Goal: Task Accomplishment & Management: Complete application form

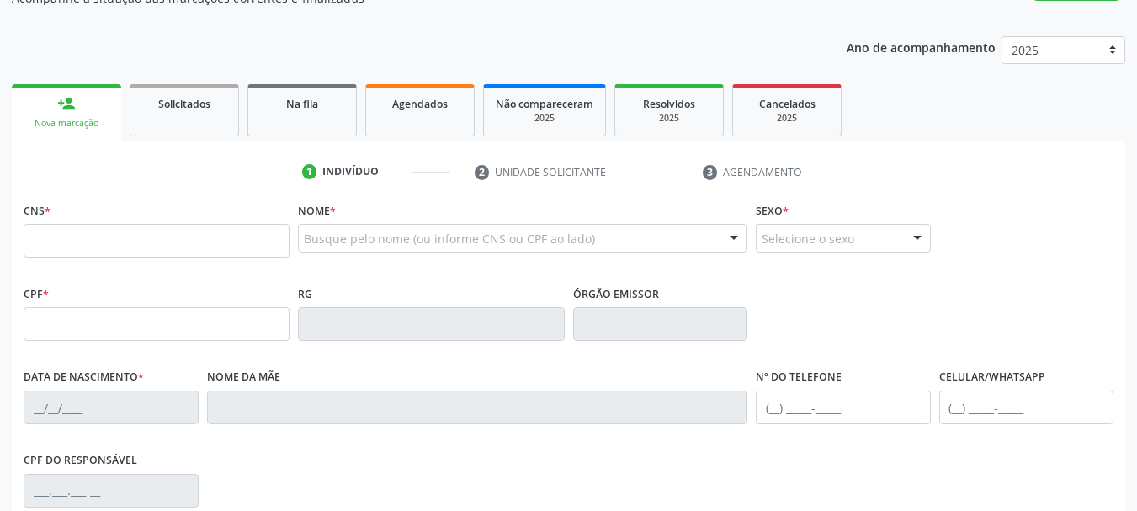
scroll to position [168, 0]
type input "898 0034 7177 3837"
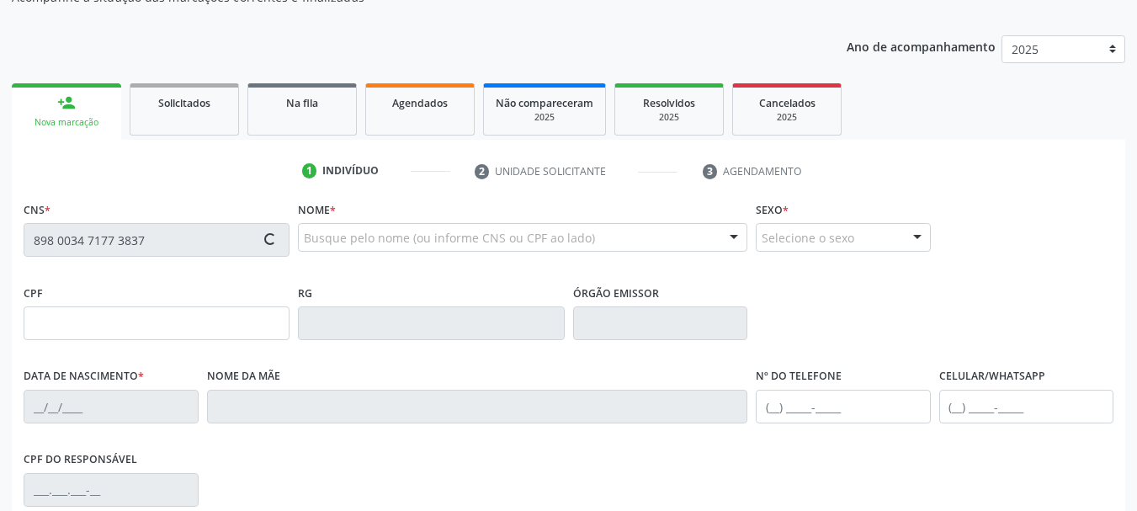
type input "[DATE]"
type input "[PERSON_NAME]"
type input "[PHONE_NUMBER]"
type input "1998"
type input "418.415.064-00"
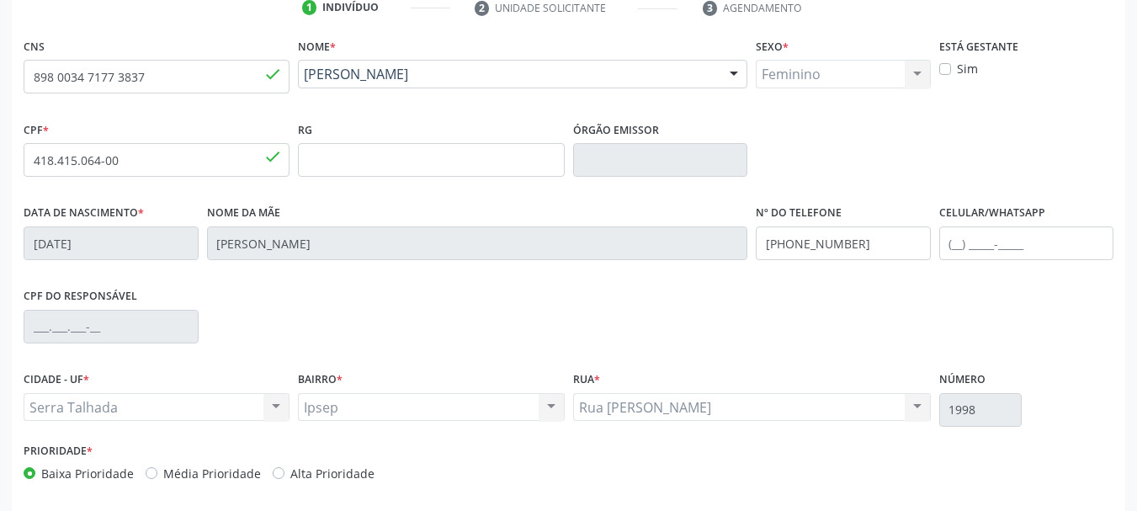
scroll to position [337, 0]
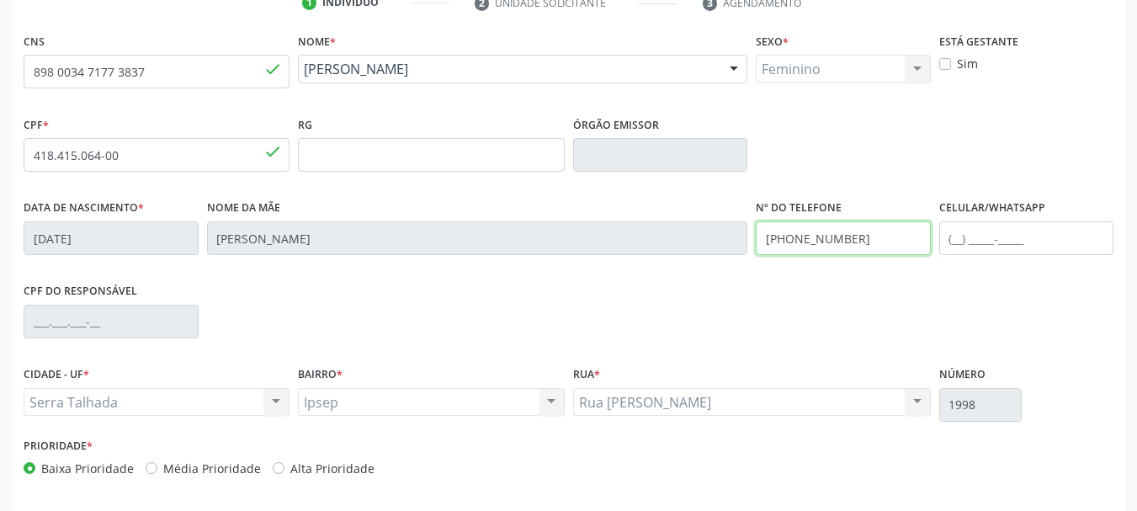
click at [671, 241] on div "Data de nascimento * 04/08/1960 Nome da mãe Rosa Nunes de Oliveira Nº do Telefo…" at bounding box center [568, 236] width 1099 height 83
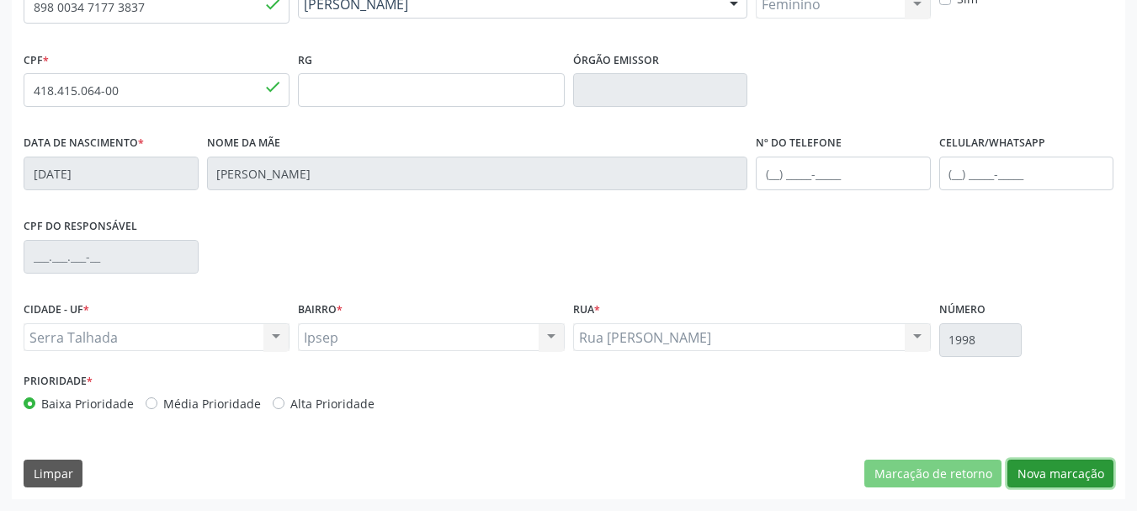
click at [1057, 482] on button "Nova marcação" at bounding box center [1061, 474] width 106 height 29
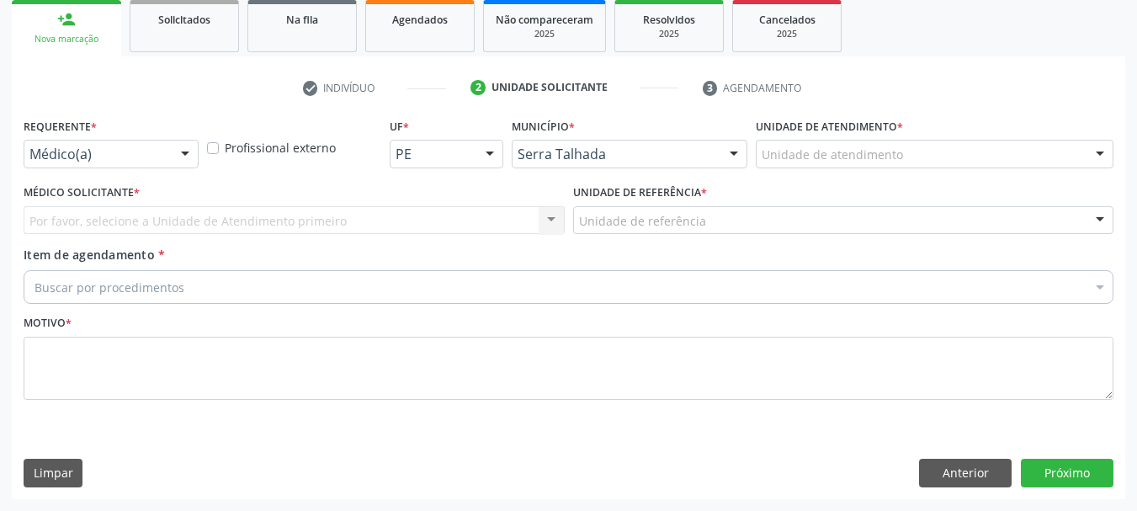
scroll to position [252, 0]
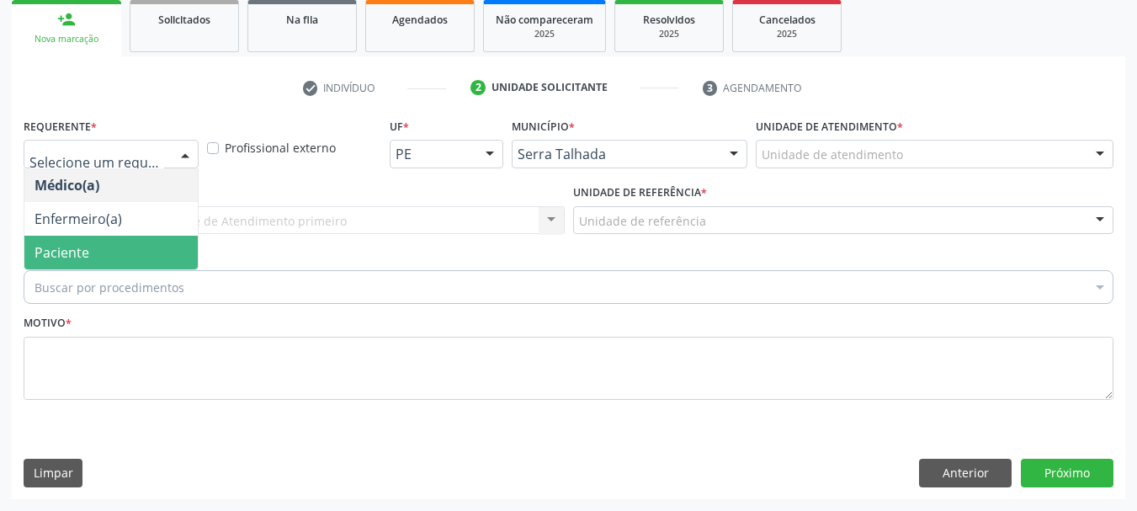
drag, startPoint x: 39, startPoint y: 244, endPoint x: 41, endPoint y: 227, distance: 17.0
click at [36, 246] on span "Paciente" at bounding box center [62, 252] width 55 height 19
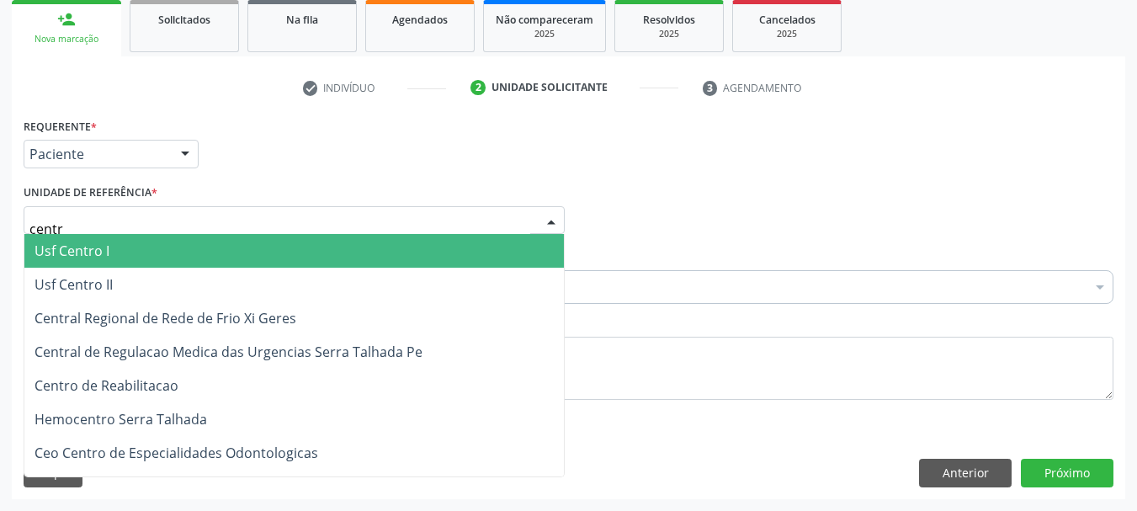
type input "centro"
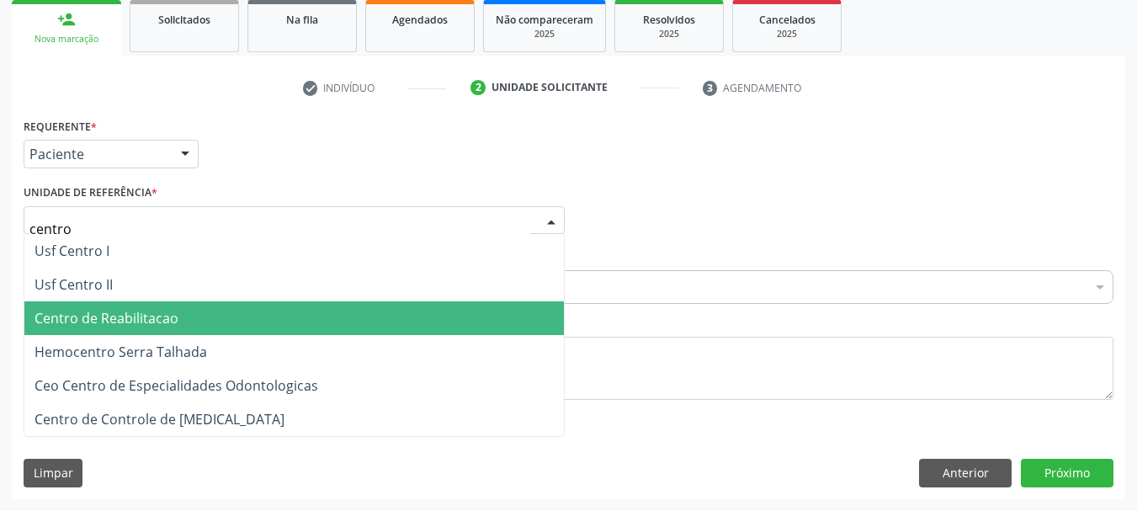
click at [61, 322] on span "Centro de Reabilitacao" at bounding box center [107, 318] width 144 height 19
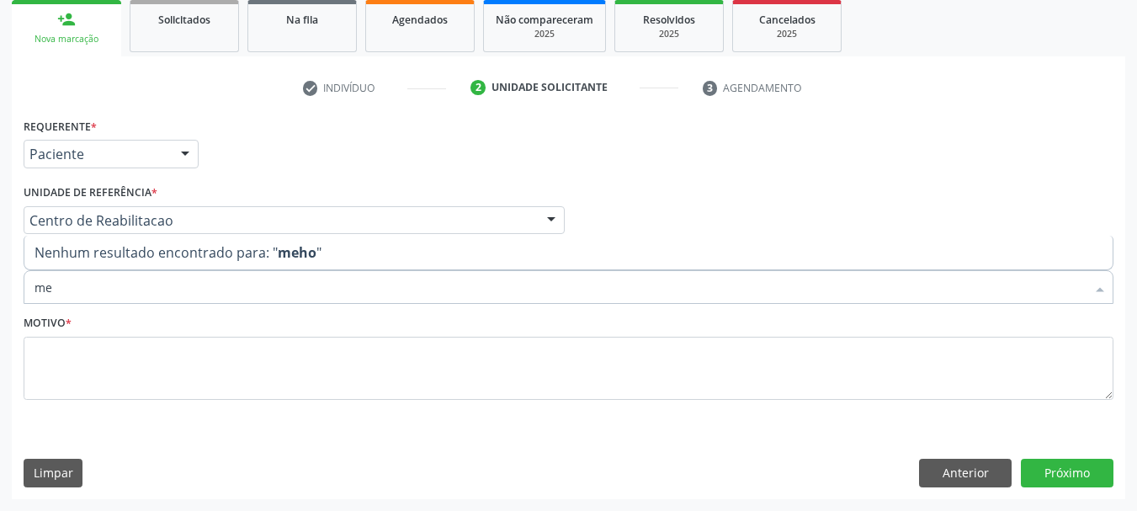
type input "m"
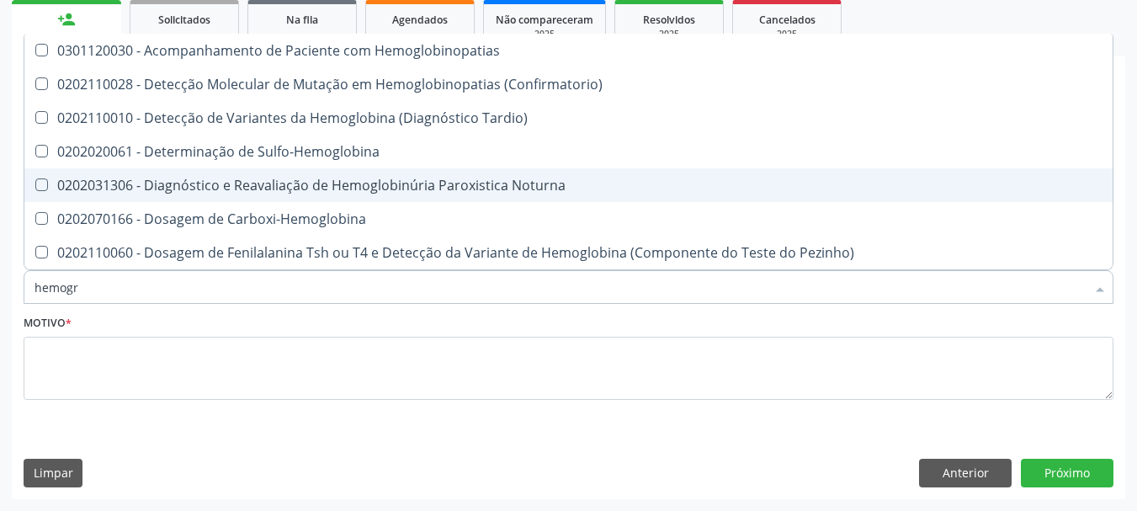
type input "hemogra"
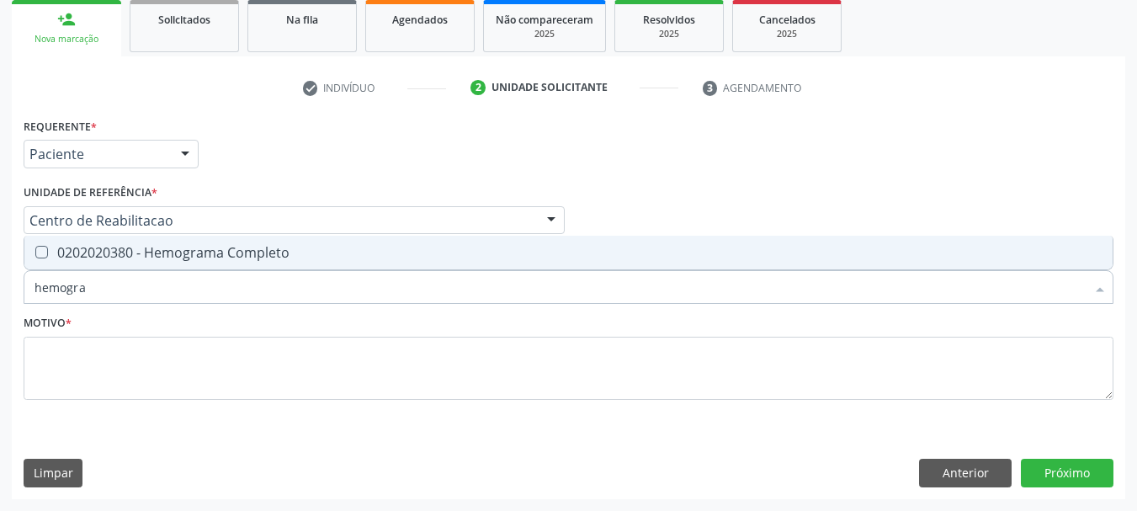
click at [229, 247] on div "0202020380 - Hemograma Completo" at bounding box center [569, 252] width 1068 height 13
checkbox Completo "true"
type input "hemog"
checkbox Completo "false"
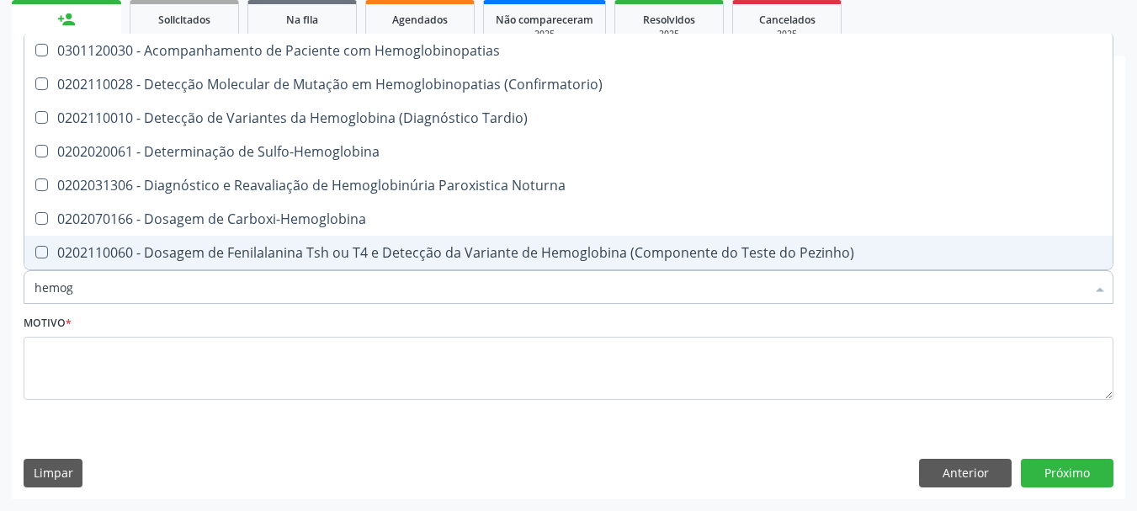
type input "hemo"
checkbox Completo "false"
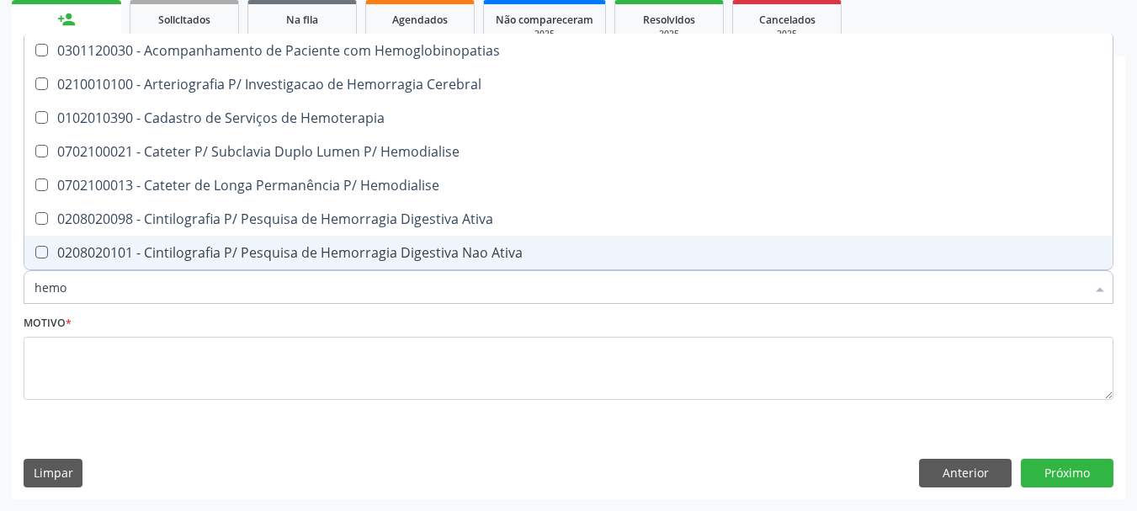
type input "hem"
checkbox Completo "false"
checkbox Elástica "true"
type input "he"
checkbox Elástica "false"
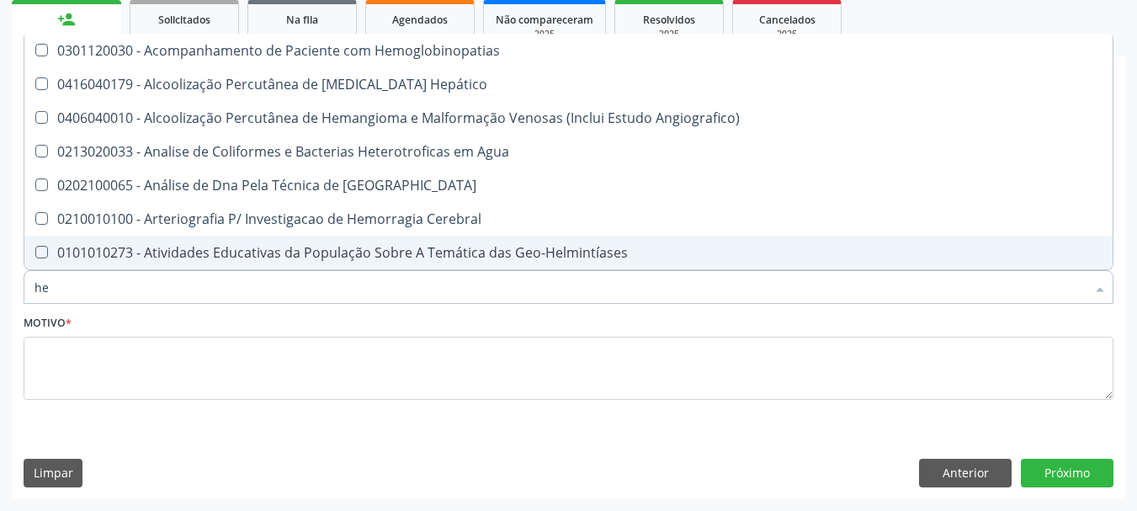
type input "h"
checkbox Completo "false"
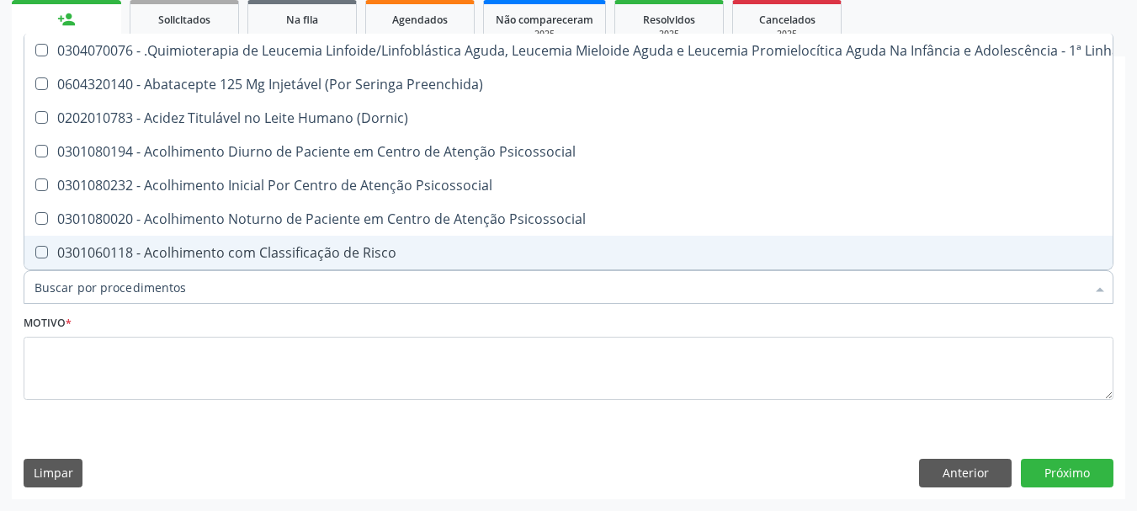
checkbox Completo "false"
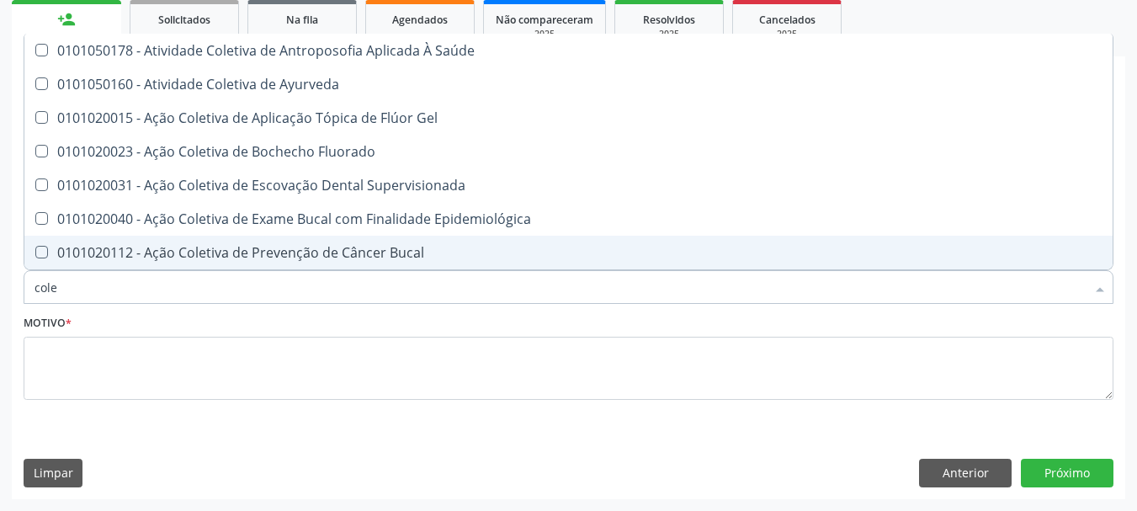
type input "coles"
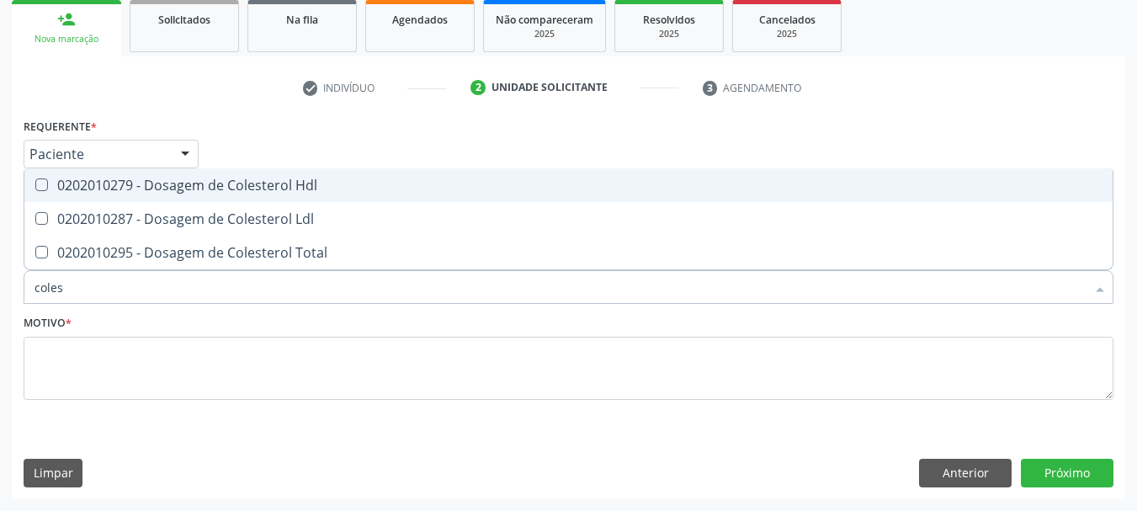
click at [266, 178] on div "0202010279 - Dosagem de Colesterol Hdl" at bounding box center [569, 184] width 1068 height 13
checkbox Hdl "true"
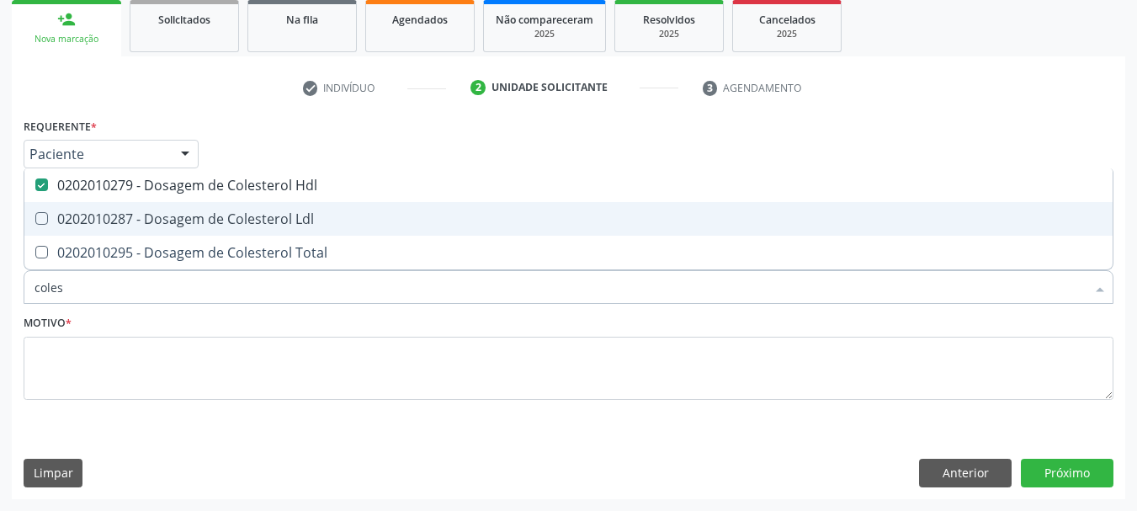
click at [256, 206] on span "0202010287 - Dosagem de Colesterol Ldl" at bounding box center [568, 219] width 1089 height 34
checkbox Ldl "true"
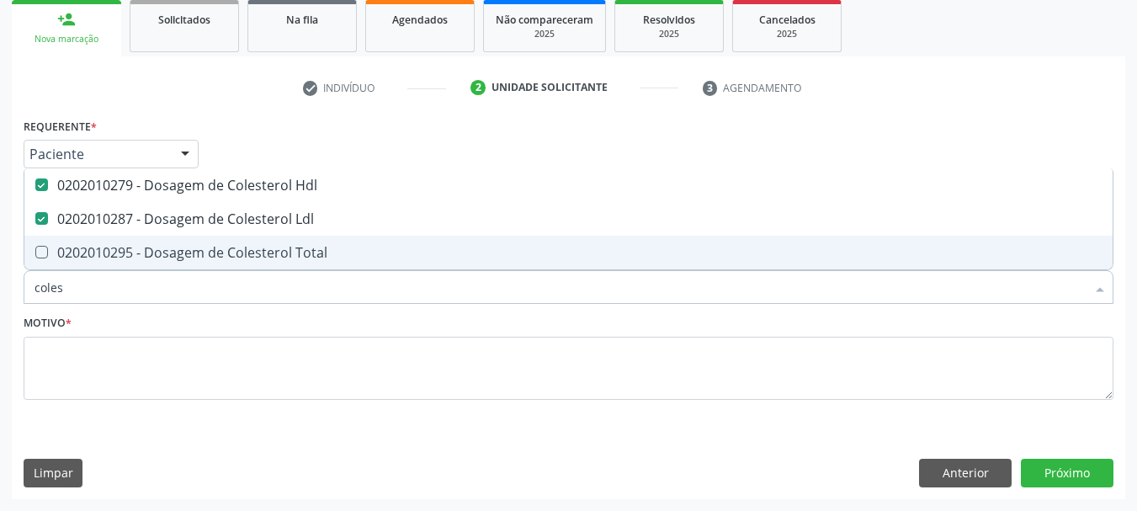
click at [232, 253] on div "0202010295 - Dosagem de Colesterol Total" at bounding box center [569, 252] width 1068 height 13
checkbox Total "true"
type input "cole"
checkbox Hdl "false"
checkbox Ldl "false"
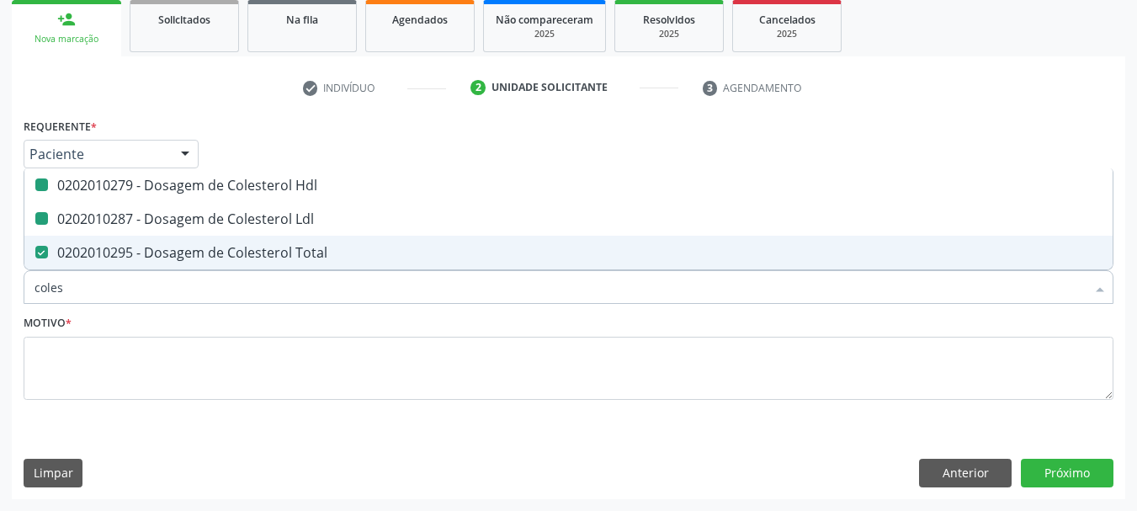
checkbox Total "false"
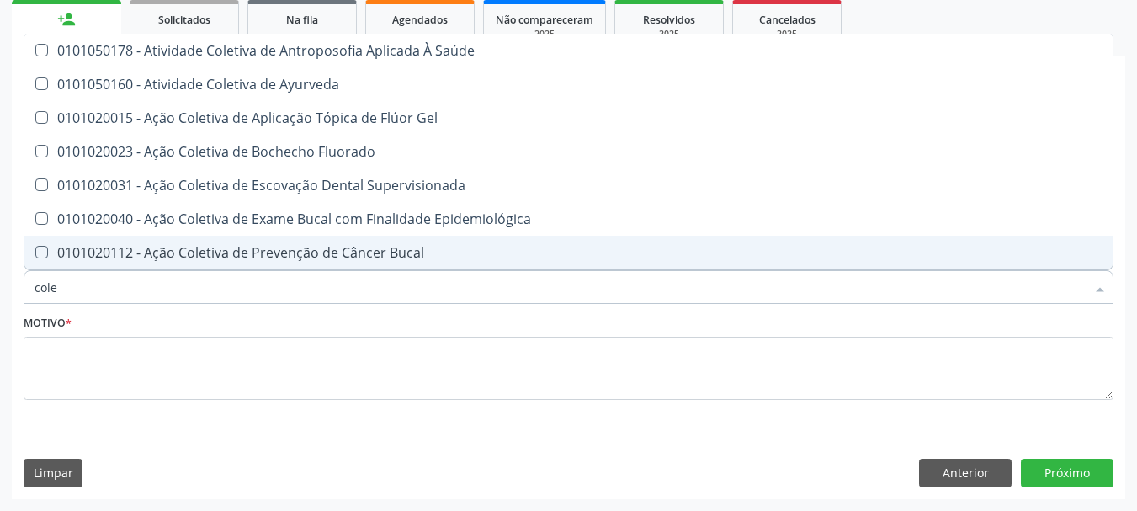
type input "col"
checkbox Hdl "false"
checkbox Ldl "false"
checkbox Total "false"
type input "c"
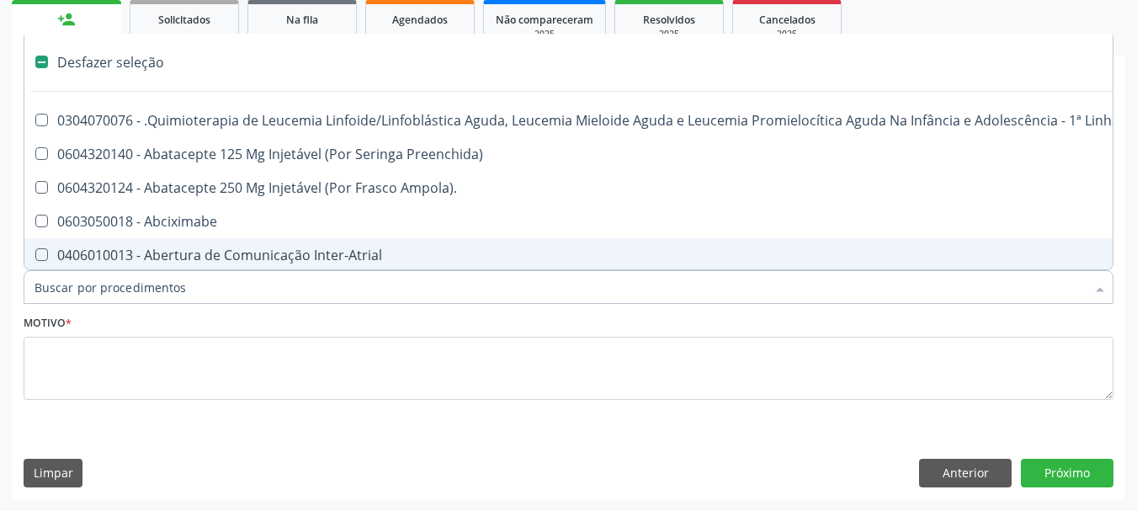
type input "g"
checkbox Linha "true"
checkbox Infusão "true"
checkbox Urostomizados "true"
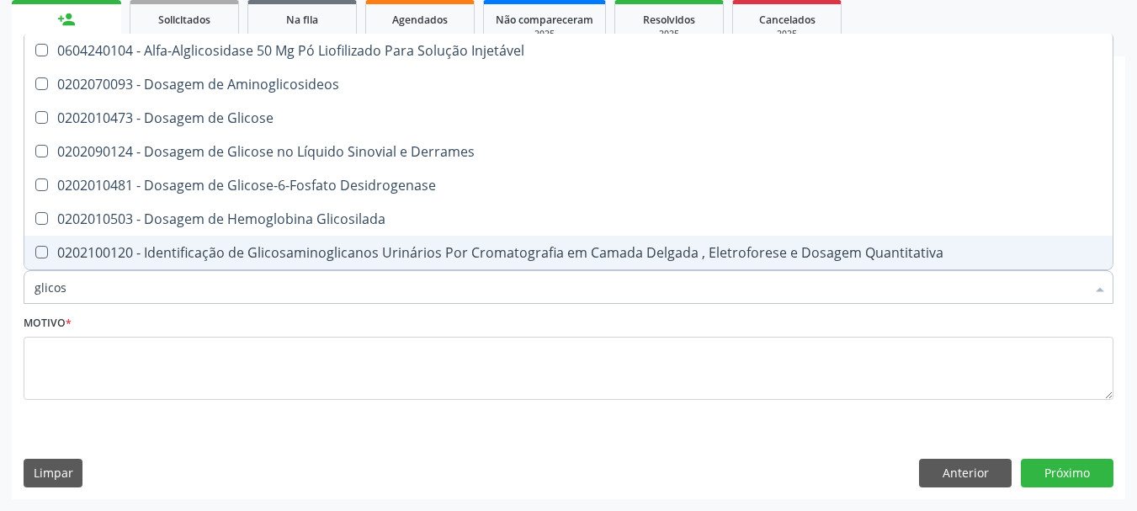
type input "glicose"
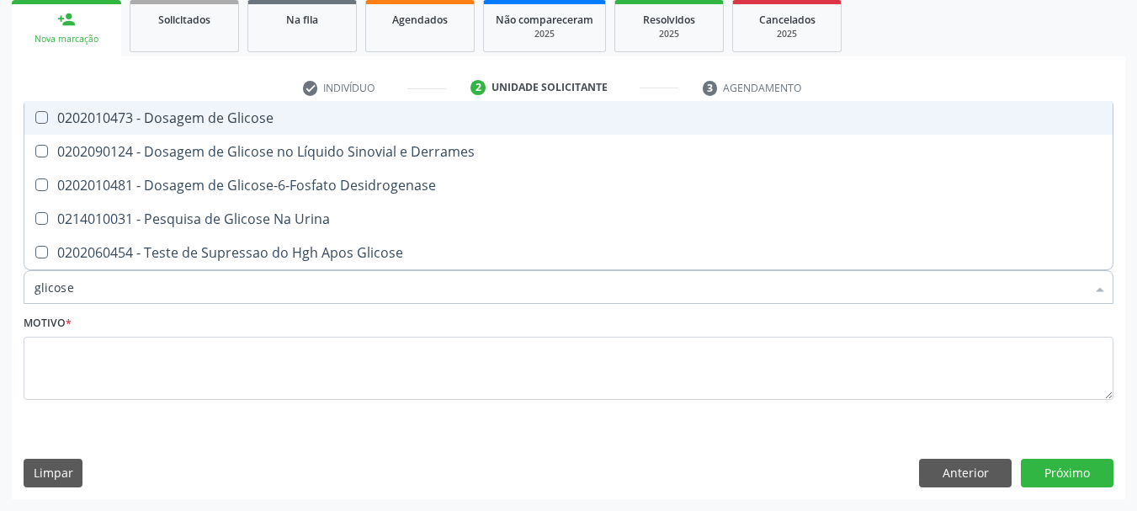
click at [271, 111] on div "0202010473 - Dosagem de Glicose" at bounding box center [569, 117] width 1068 height 13
checkbox Glicose "true"
type input "glicos"
checkbox Glicose "false"
checkbox Desidrogenase "true"
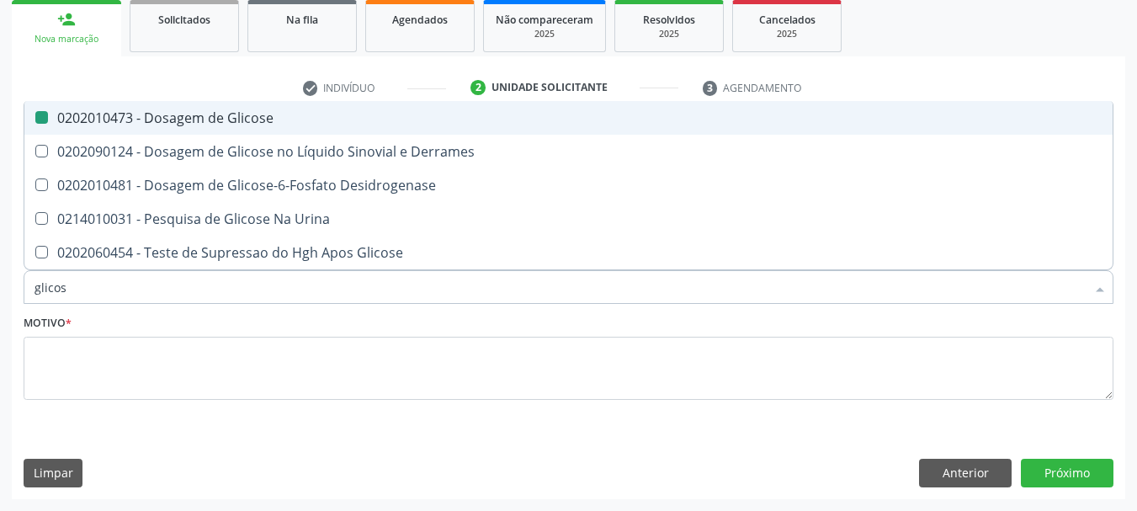
type input "glico"
checkbox Desidrogenase "false"
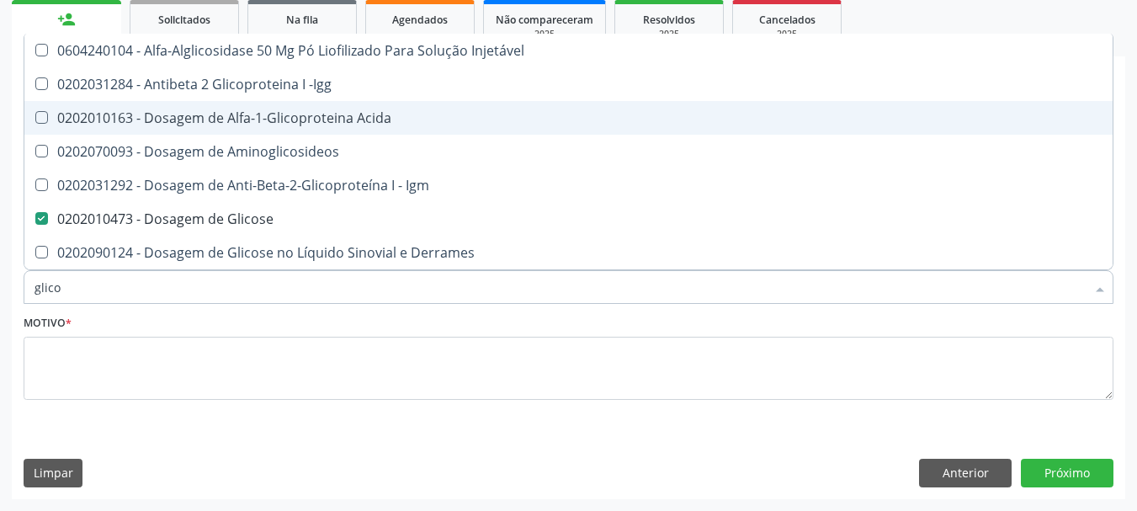
type input "glic"
checkbox Glicose "false"
checkbox Glicose "true"
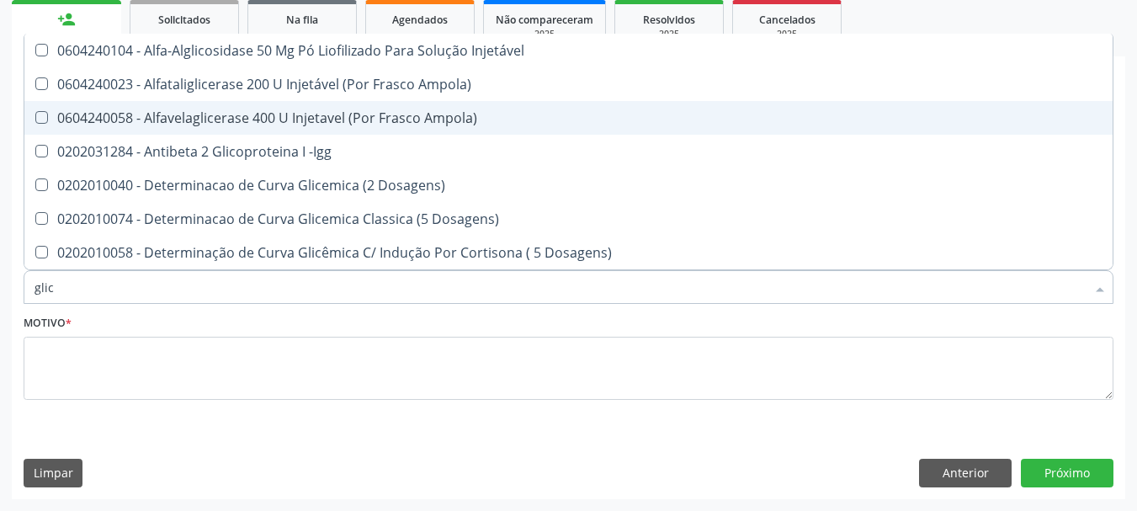
type input "glico"
checkbox Dosagens\) "true"
checkbox Glicose "false"
type input "glicos"
checkbox Ampola\) "true"
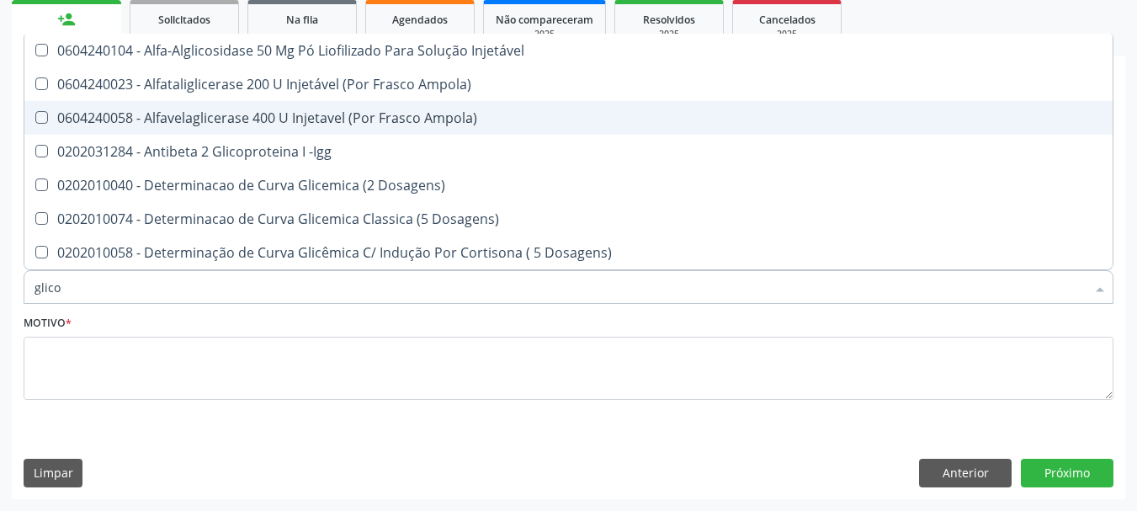
checkbox Dosagens\) "false"
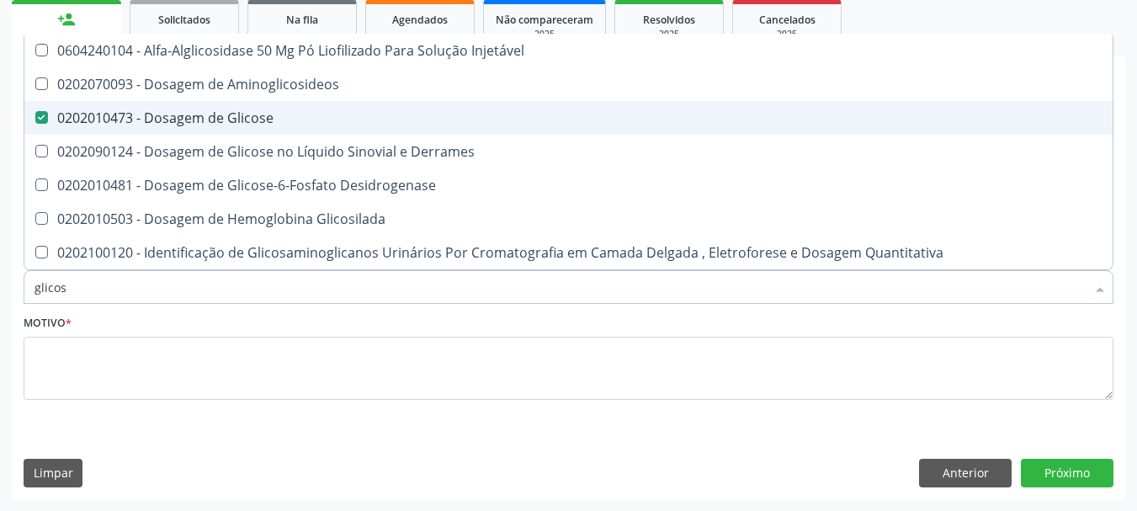
type input "glicosi"
checkbox Glicose "false"
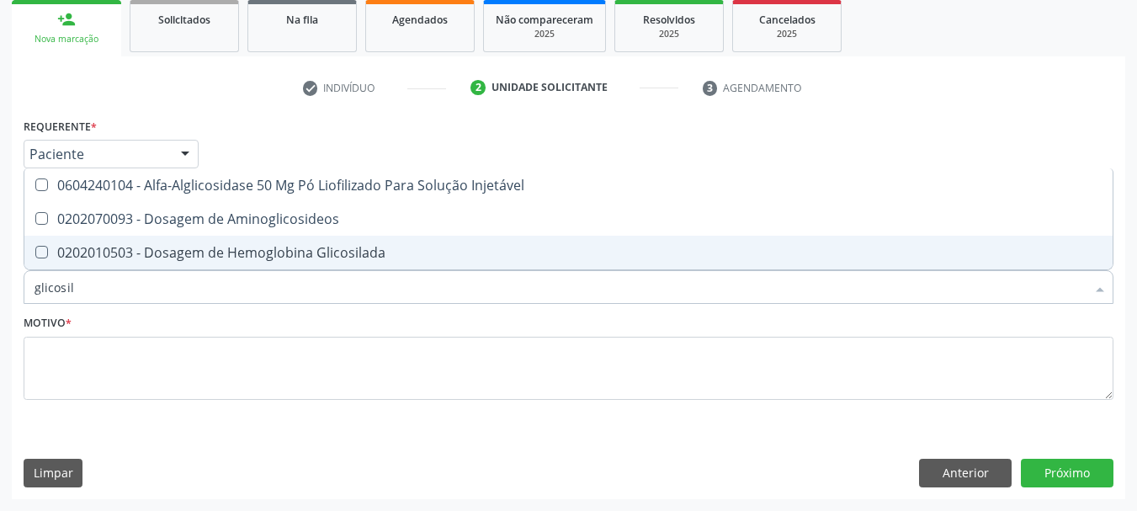
type input "glicosila"
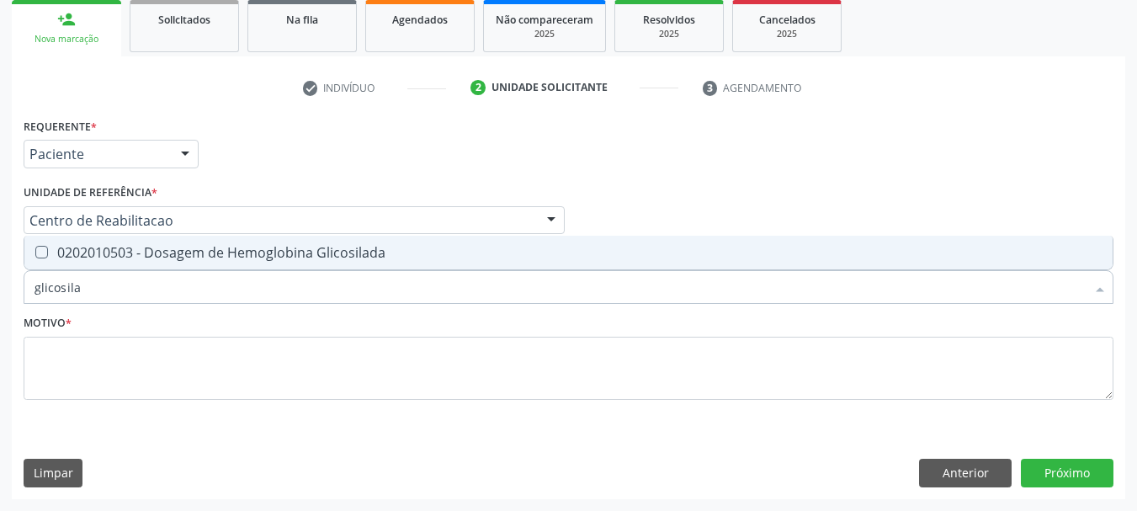
click at [323, 256] on div "0202010503 - Dosagem de Hemoglobina Glicosilada" at bounding box center [569, 252] width 1068 height 13
checkbox Glicosilada "true"
type input "glicosi"
checkbox Glicosilada "false"
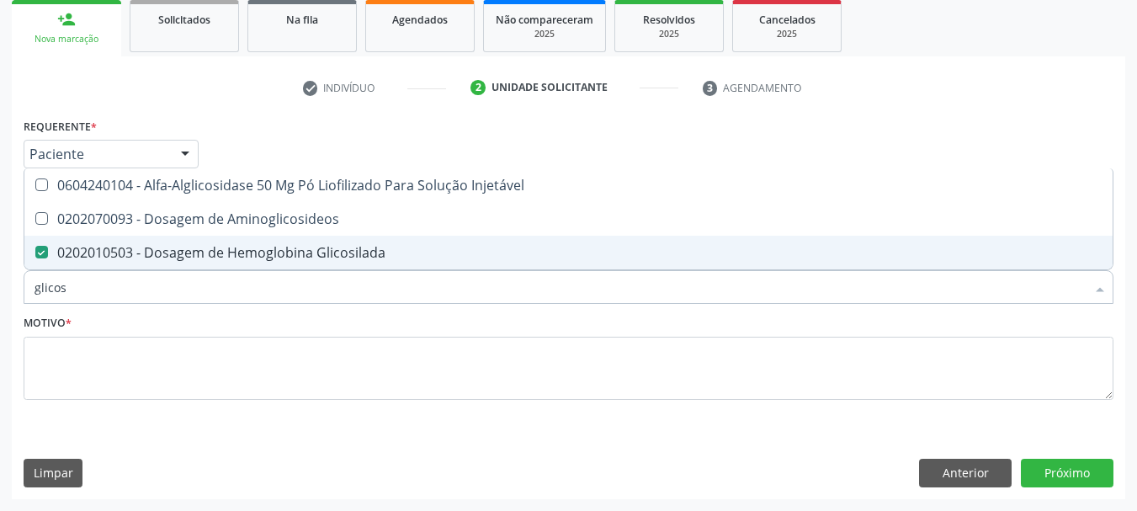
type input "glico"
checkbox Glicosilada "false"
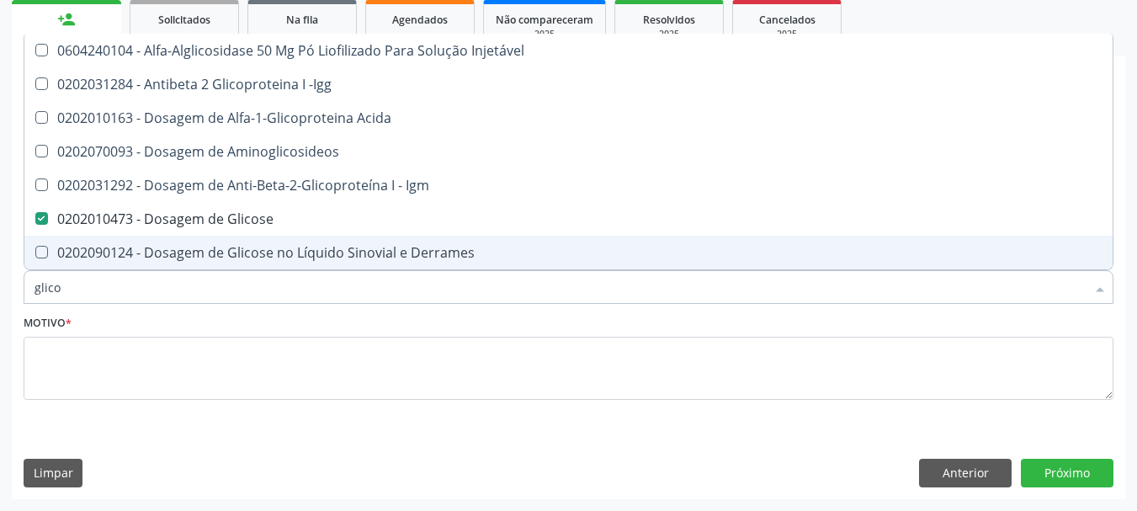
type input "glic"
checkbox Glicose "false"
checkbox Glicosilada "false"
checkbox Glicose "true"
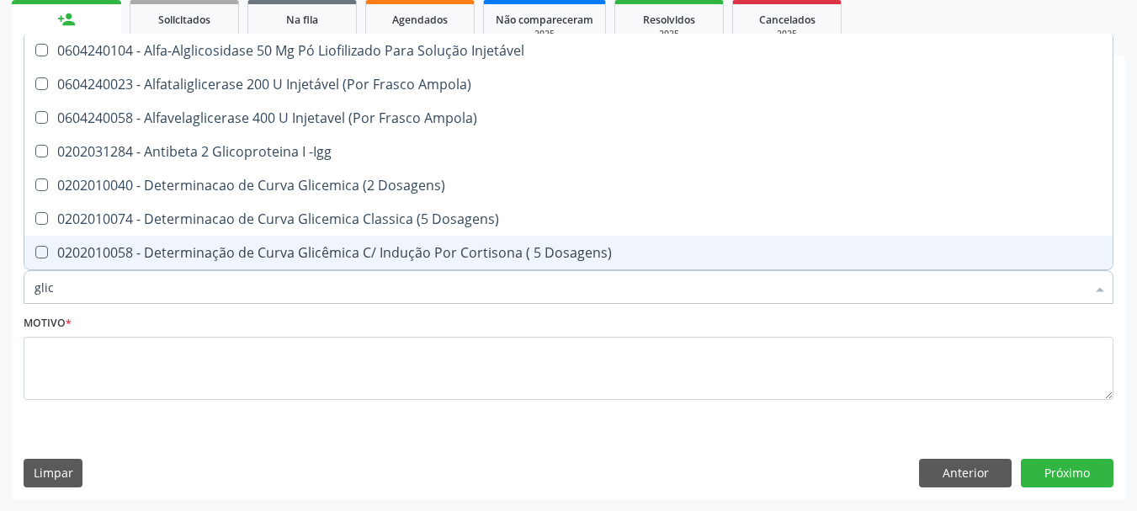
type input "gli"
checkbox Glicose "false"
checkbox Quantitativa "true"
type input "gl"
checkbox Glicosilada "false"
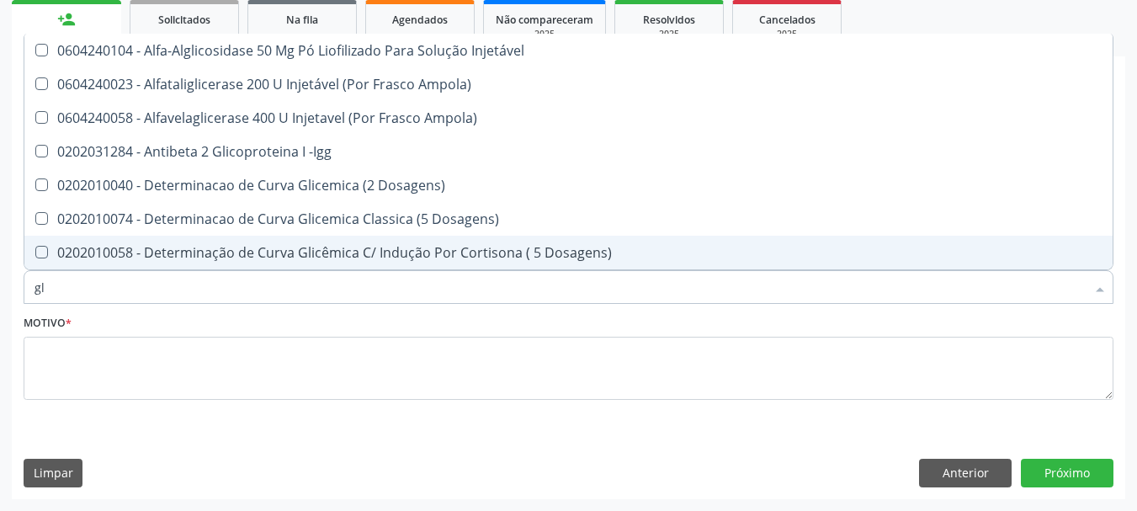
checkbox Quantitativa "false"
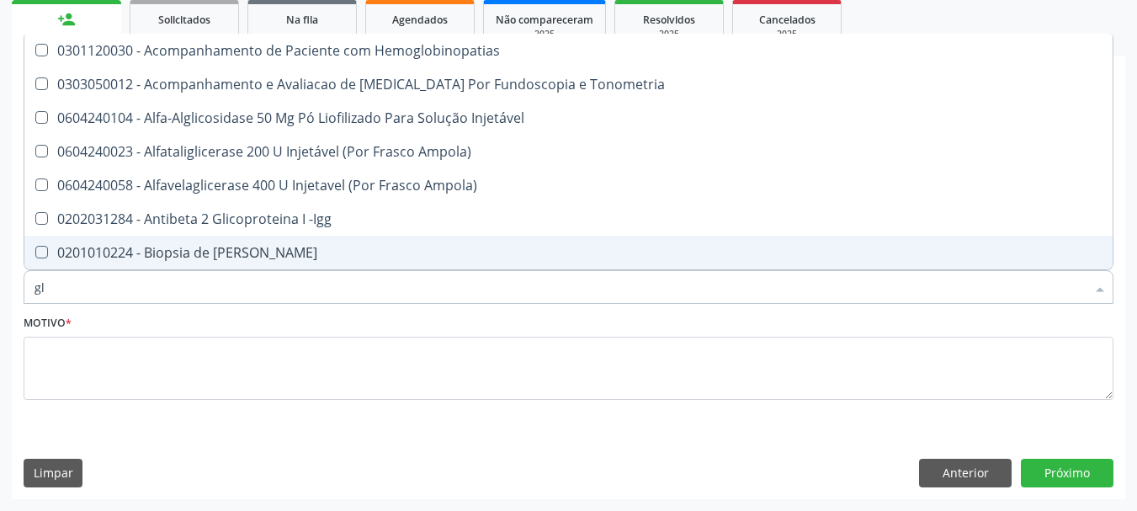
type input "g"
checkbox Glicose "false"
checkbox Glicosilada "false"
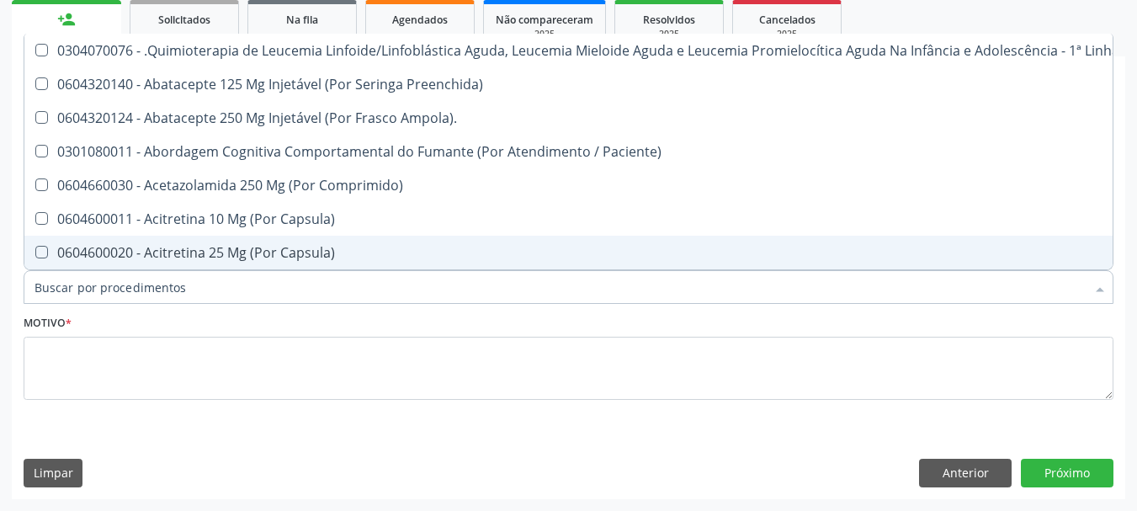
checkbox Hdl "false"
checkbox Ldl "false"
checkbox Total "false"
checkbox Glicose "false"
checkbox Glicosilada "false"
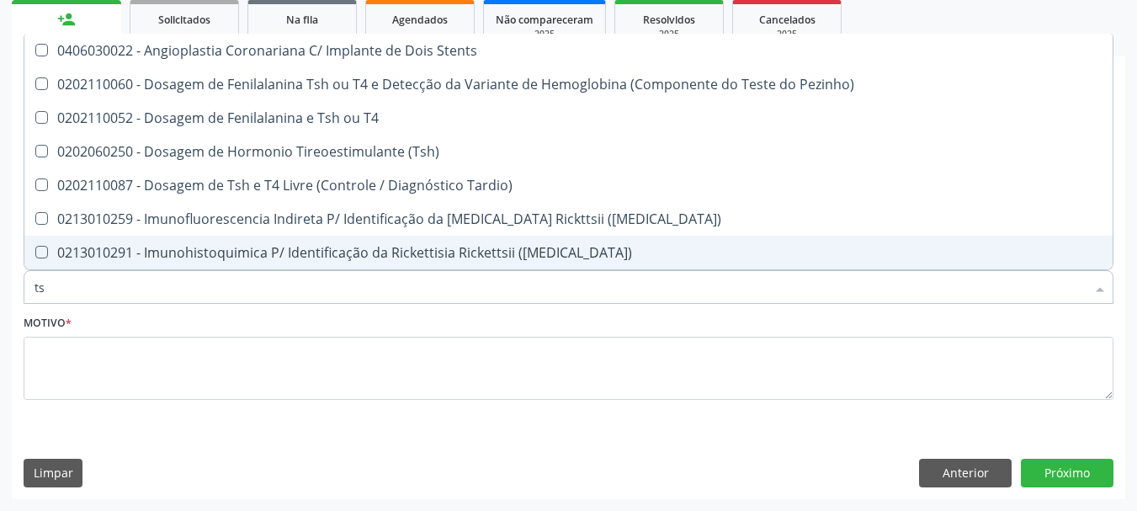
type input "tsh"
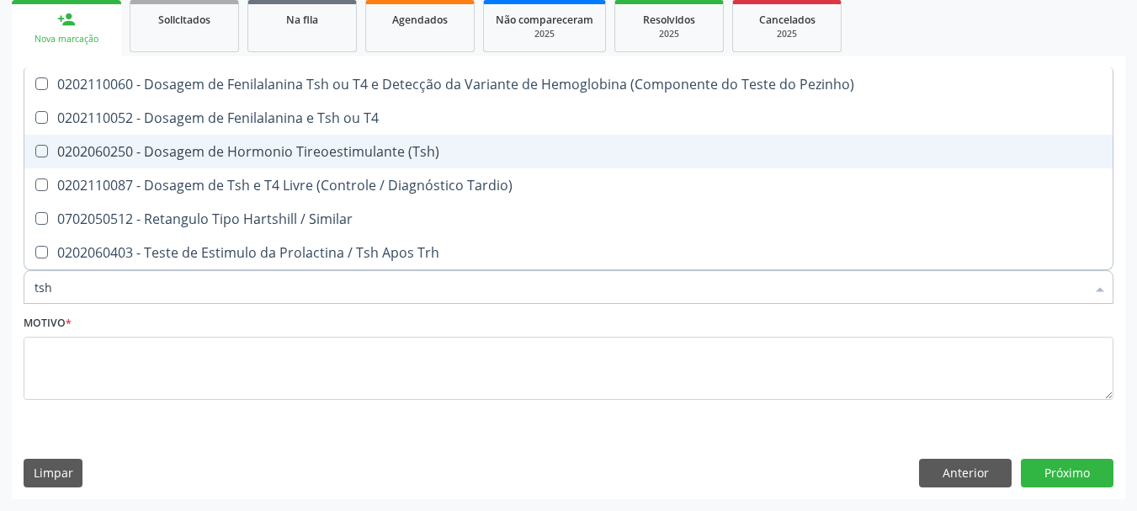
click at [397, 152] on div "0202060250 - Dosagem de Hormonio Tireoestimulante (Tsh)" at bounding box center [569, 151] width 1068 height 13
checkbox \(Tsh\) "true"
type input "ts"
checkbox \(Tsh\) "false"
checkbox Tardio\) "true"
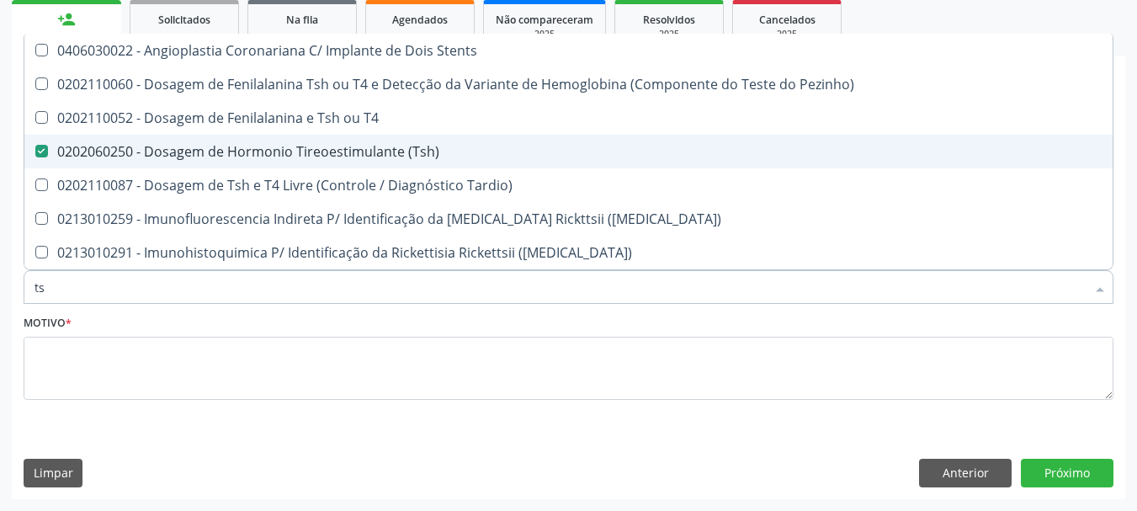
type input "t"
checkbox \(Tsh\) "false"
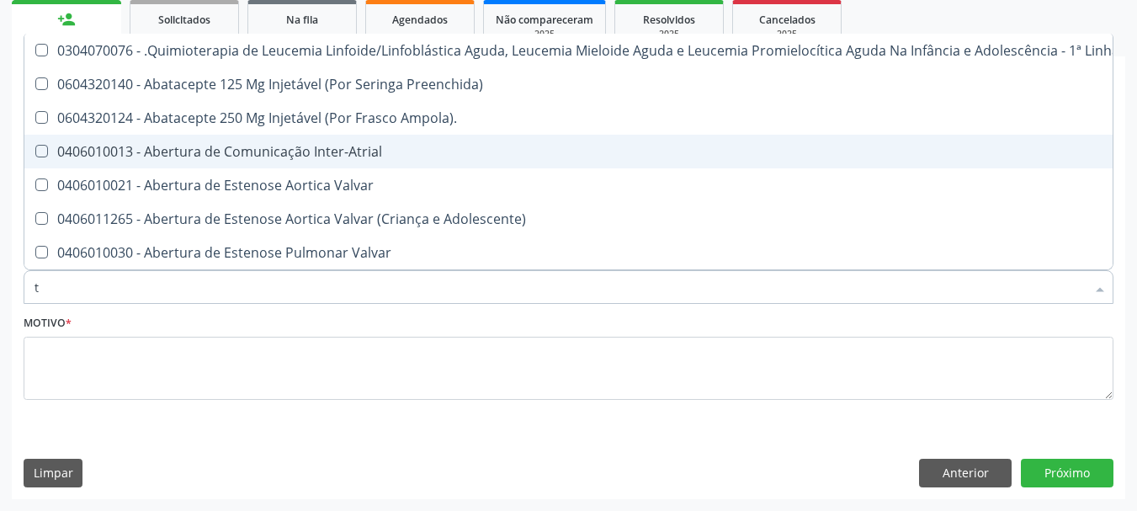
type input "t4"
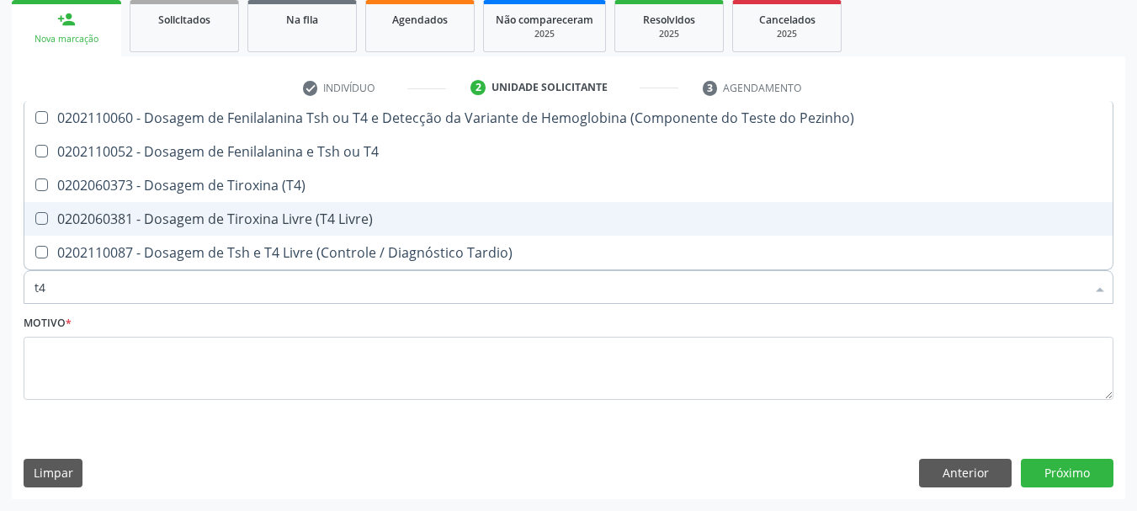
click at [355, 222] on div "0202060381 - Dosagem de Tiroxina Livre (T4 Livre)" at bounding box center [569, 218] width 1068 height 13
checkbox Livre\) "true"
type input "t"
checkbox Livre\) "false"
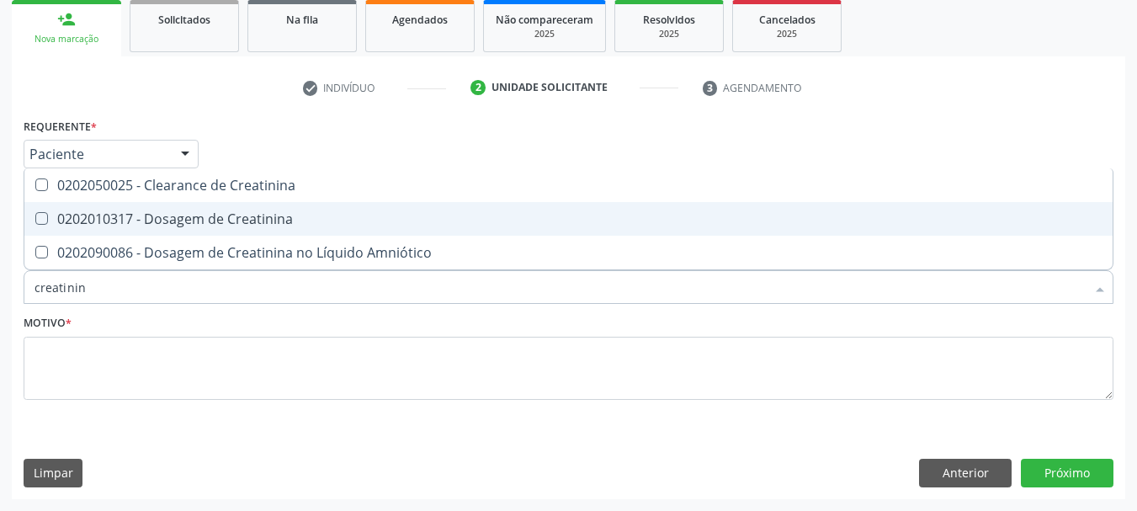
type input "creatinina"
click at [345, 229] on span "0202010317 - Dosagem de Creatinina" at bounding box center [568, 219] width 1089 height 34
checkbox Creatinina "true"
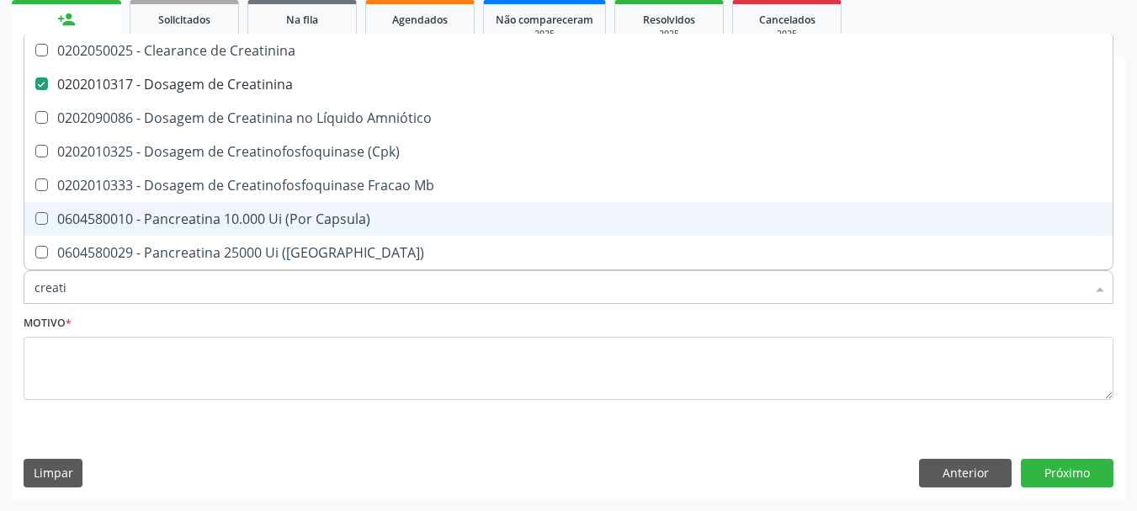
type input "creat"
checkbox Creatinina "false"
checkbox \(Cpk\) "true"
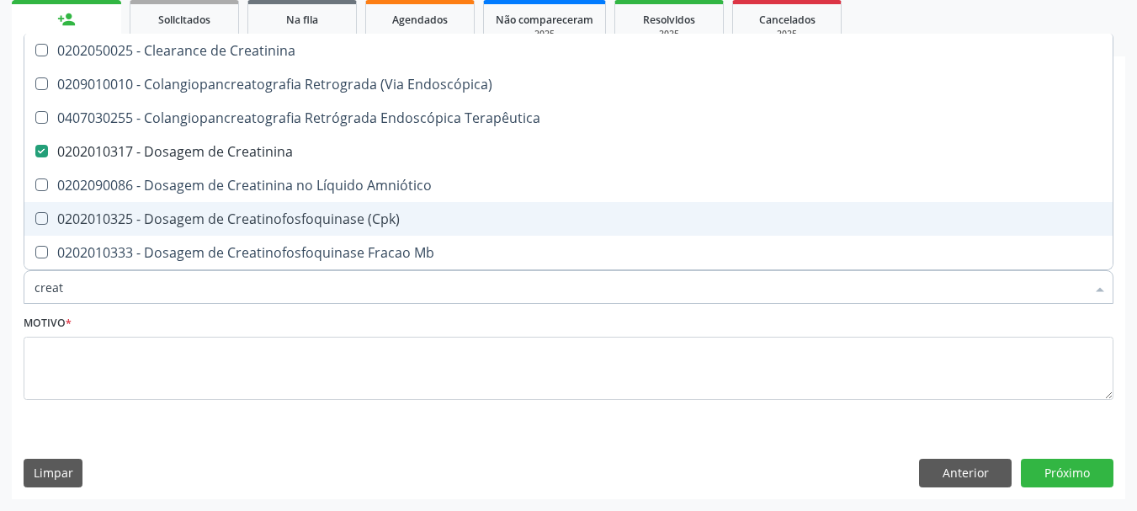
type input "crea"
checkbox Creatinina "false"
checkbox Mb "true"
type input "cre"
checkbox Mb "false"
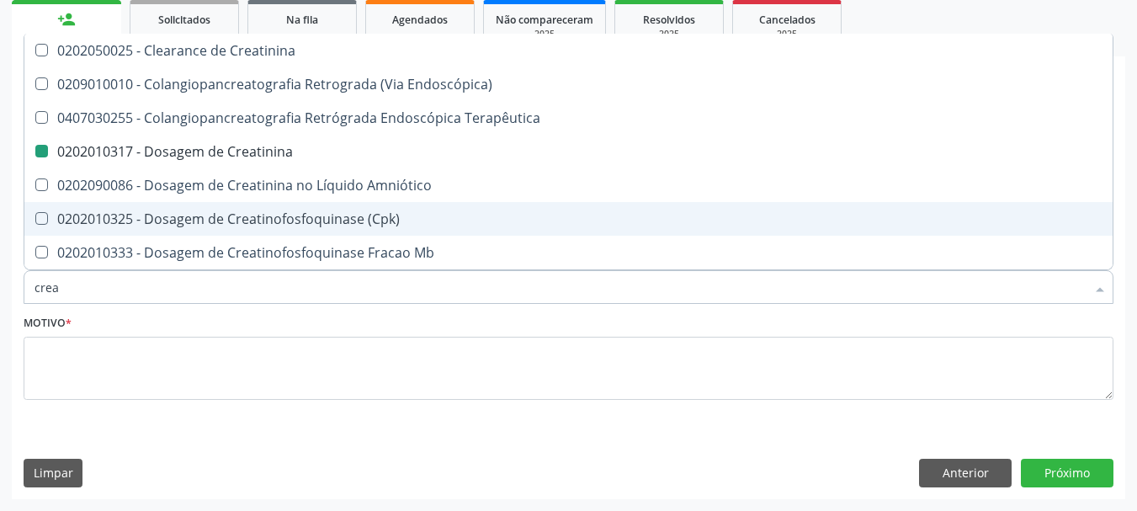
checkbox Oncologia "true"
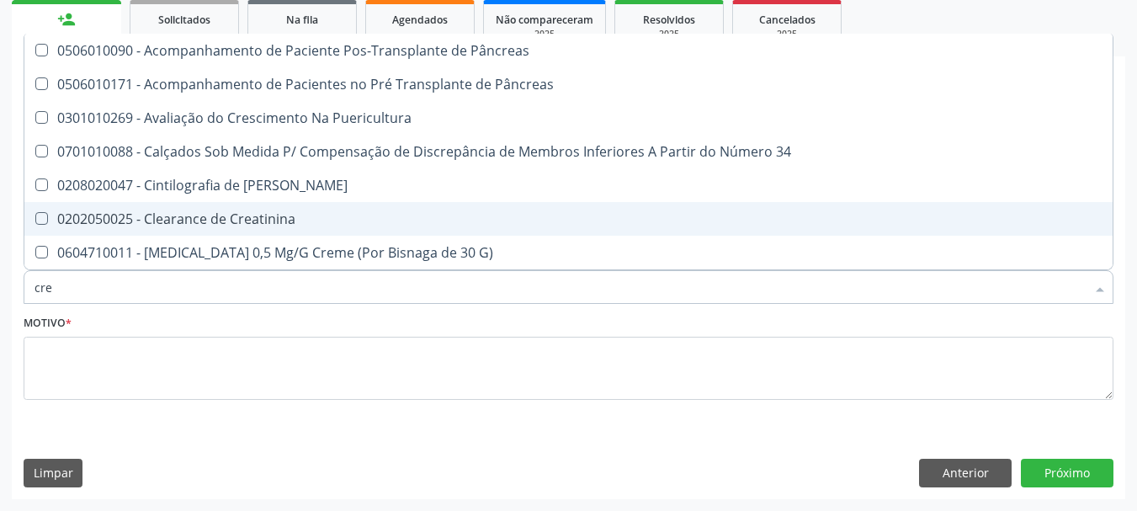
type input "cr"
checkbox Creatinina "false"
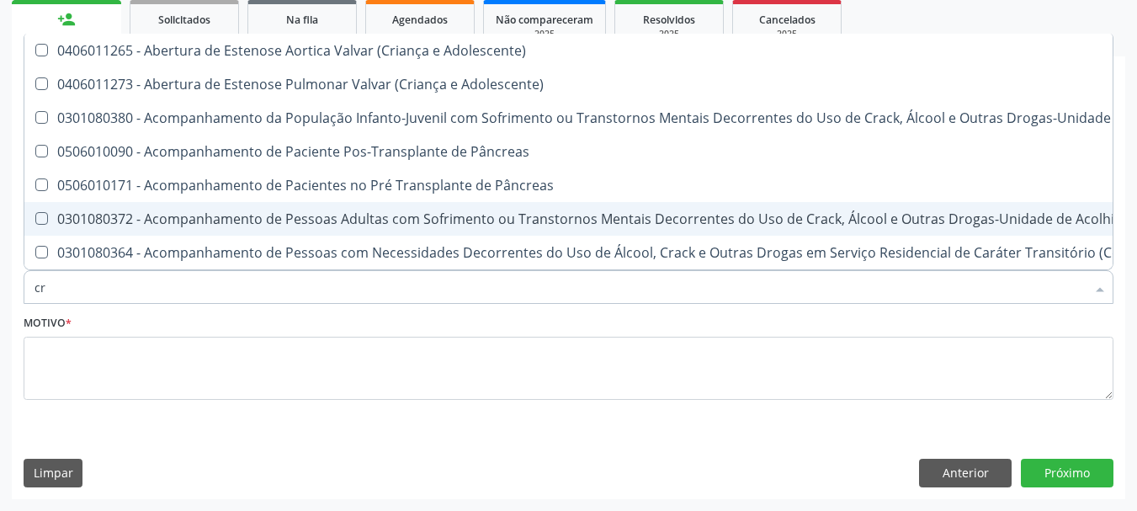
type input "c"
checkbox Creatinina "false"
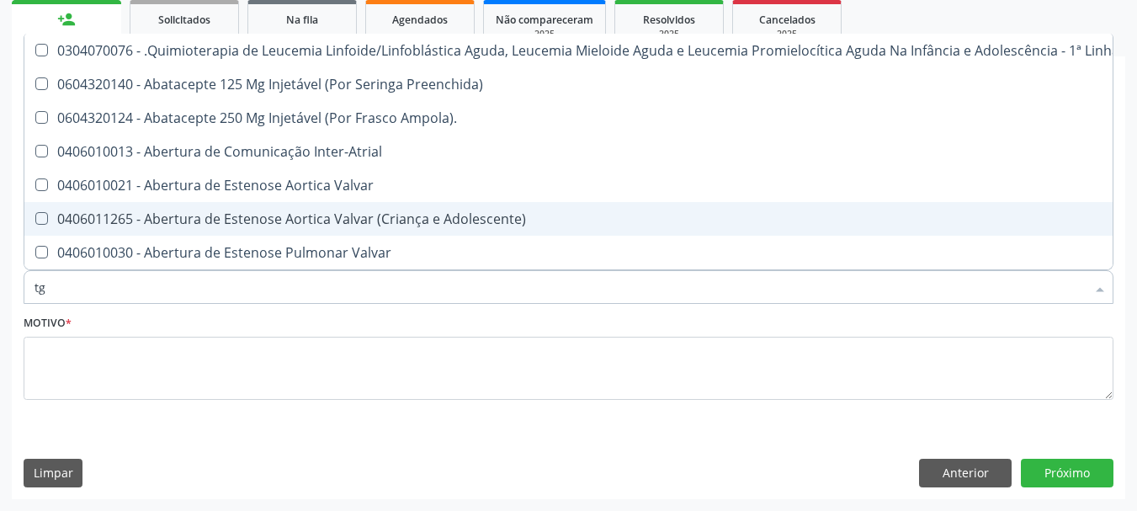
type input "tgo"
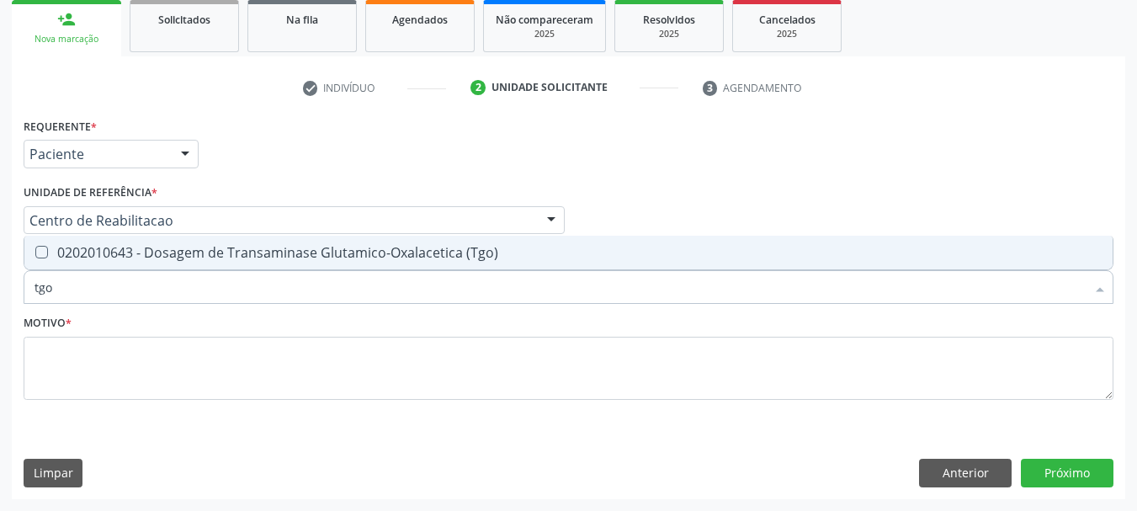
click at [350, 269] on span "0202010643 - Dosagem de Transaminase Glutamico-Oxalacetica (Tgo)" at bounding box center [568, 253] width 1089 height 34
checkbox \(Tgo\) "true"
type input "tgp"
click at [367, 246] on div "0202010651 - Dosagem de Transaminase Glutamico-Piruvica (Tgp)" at bounding box center [569, 252] width 1068 height 13
checkbox \(Tgp\) "true"
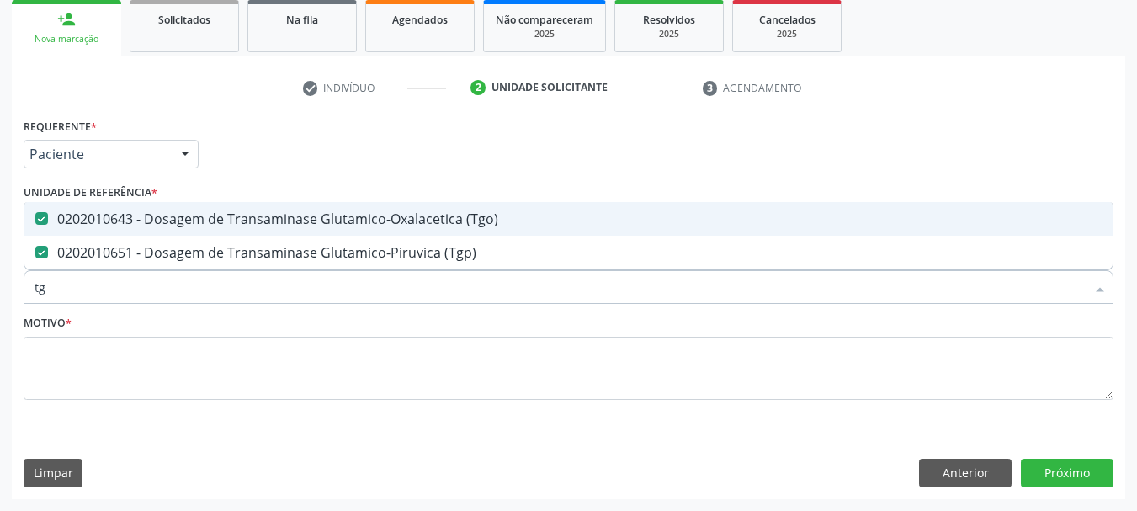
type input "t"
checkbox \(Tgo\) "false"
checkbox \(Tgp\) "false"
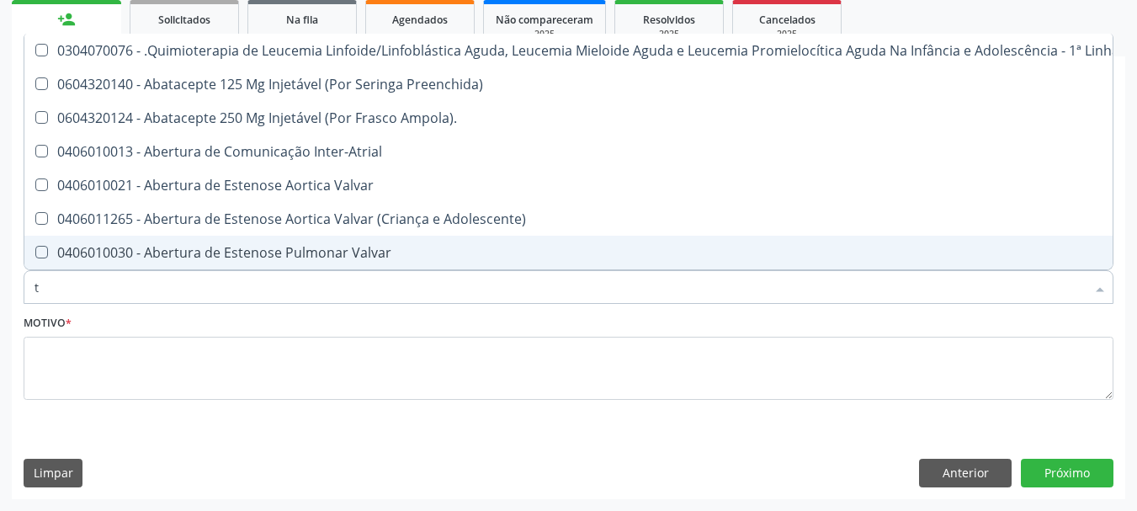
type input "tg"
checkbox Manutenção "true"
checkbox Preenchida\) "true"
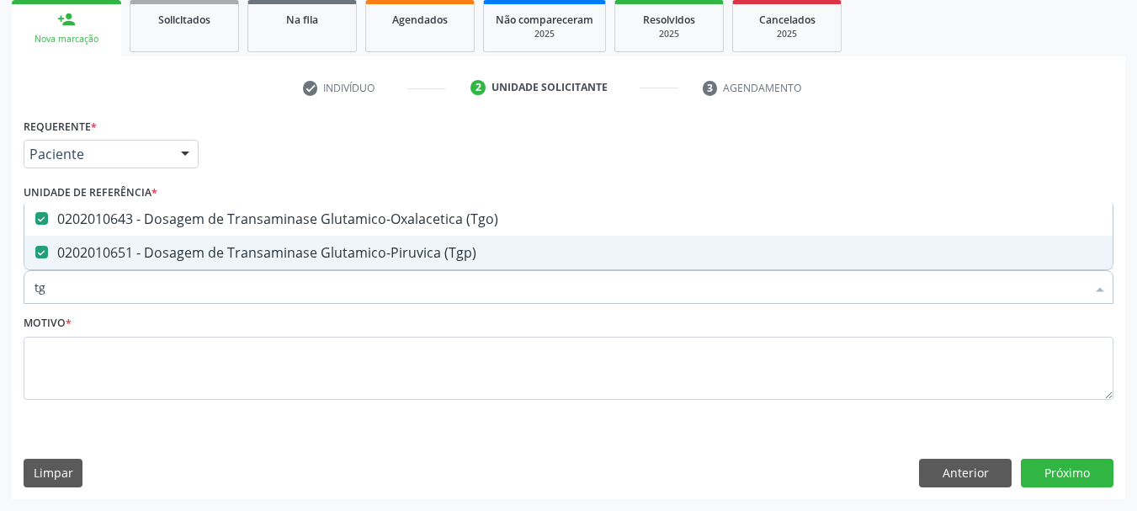
type input "t"
checkbox \(Tgo\) "false"
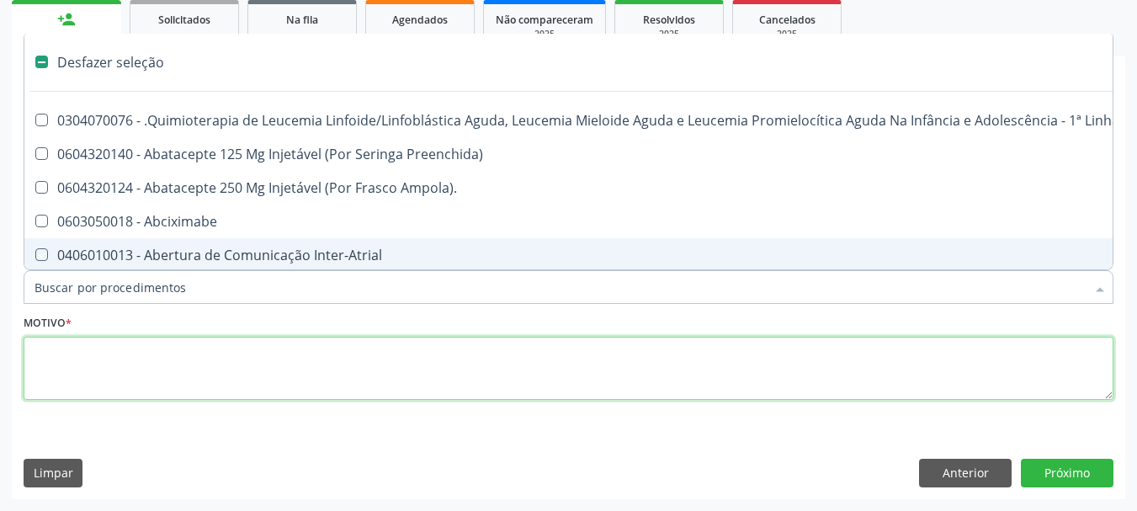
click at [279, 374] on textarea at bounding box center [569, 369] width 1090 height 64
checkbox Preenchida\) "true"
checkbox Ampola\)\ "true"
checkbox Abciximabe "true"
checkbox Inter-Atrial "true"
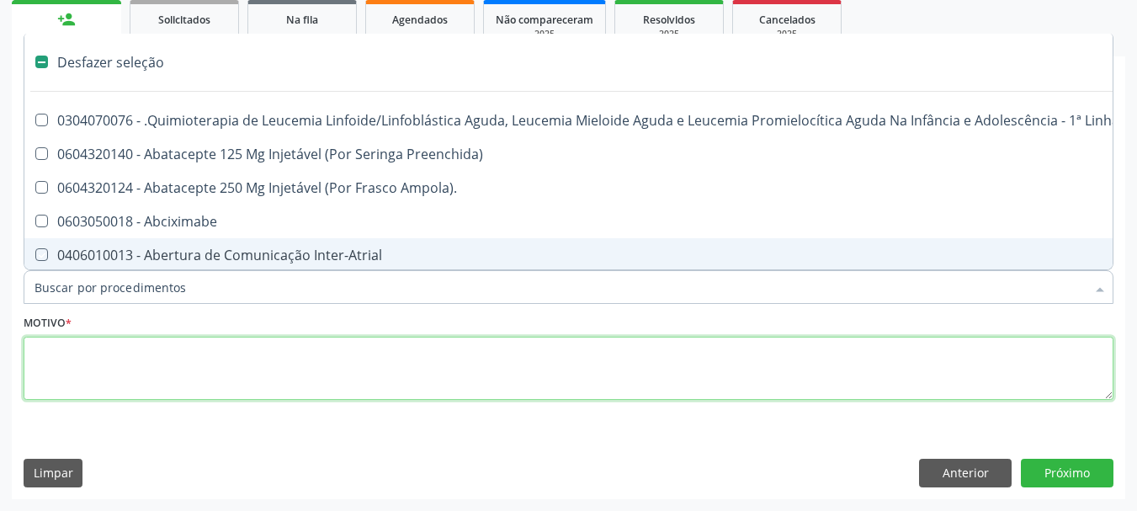
checkbox Valvar "true"
checkbox Adolescente\) "true"
checkbox Valvar "true"
checkbox Adolescente\) "true"
checkbox Paciente\) "true"
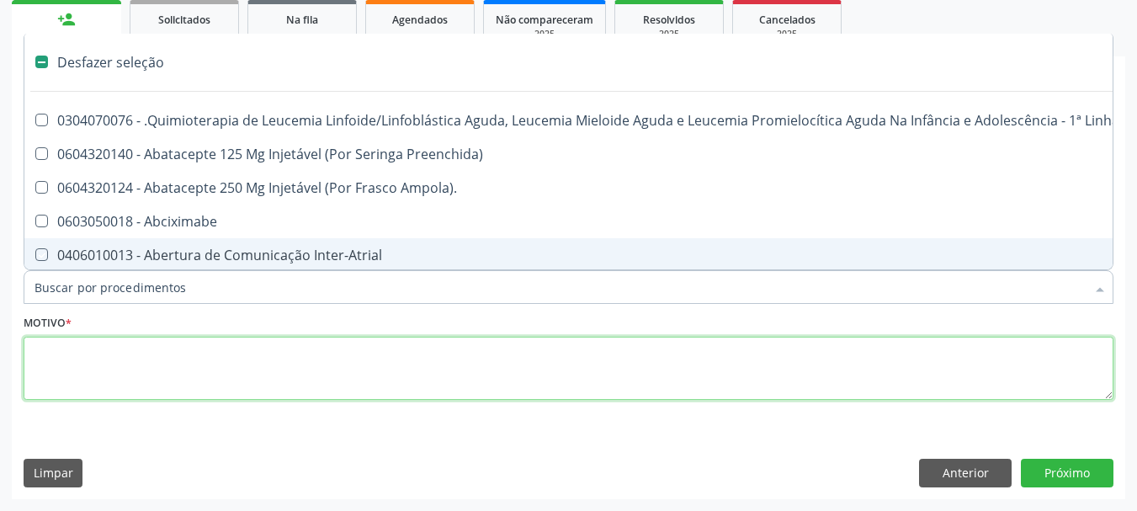
checkbox Dente\) "true"
checkbox Comprimido\) "true"
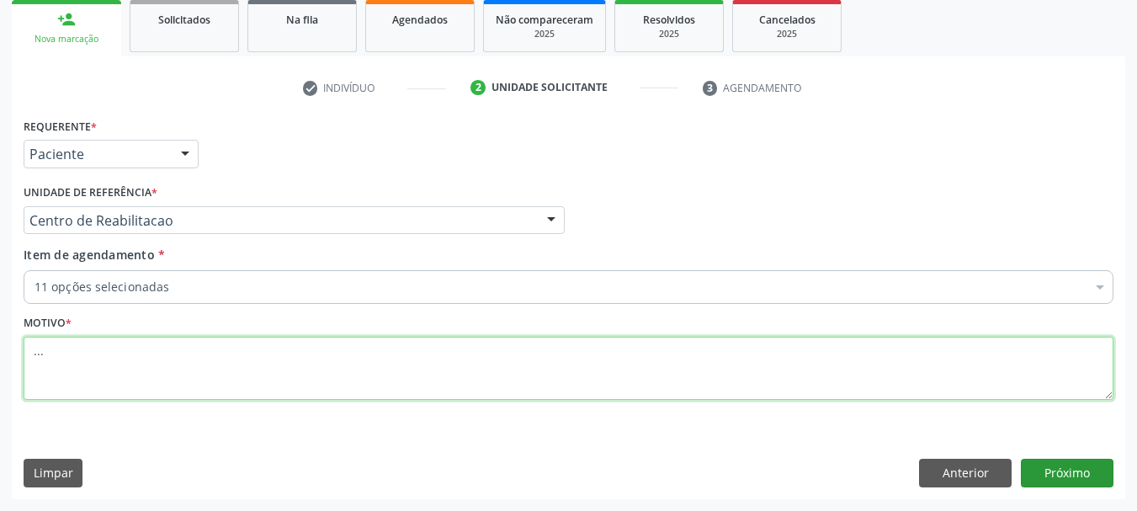
type textarea "..."
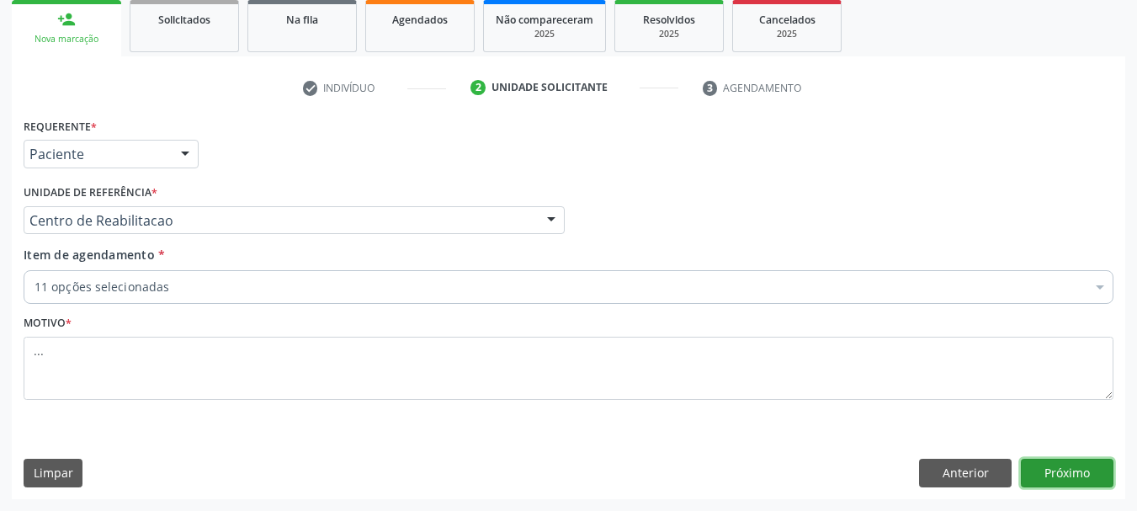
click at [1080, 473] on button "Próximo" at bounding box center [1067, 473] width 93 height 29
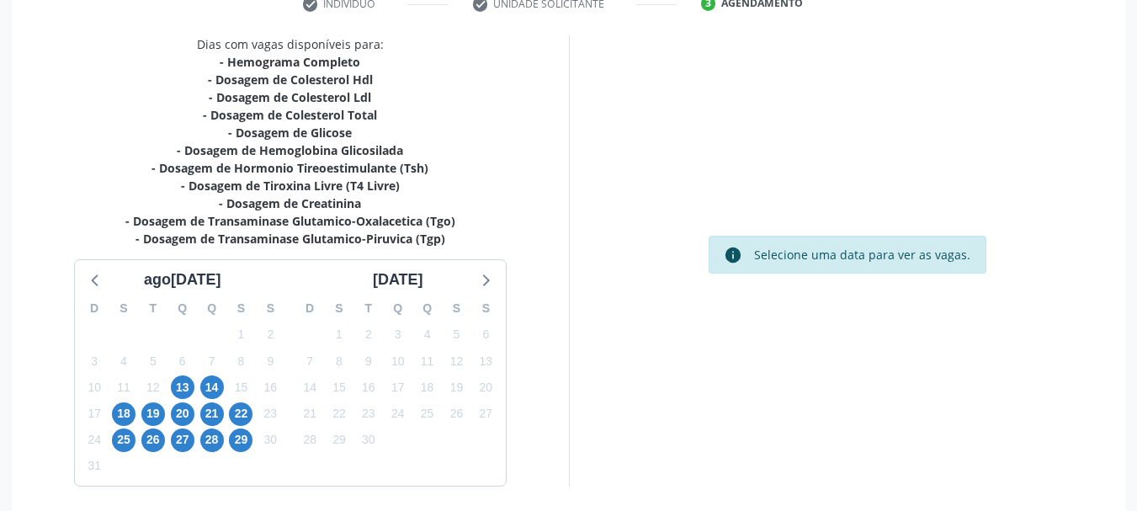
scroll to position [398, 0]
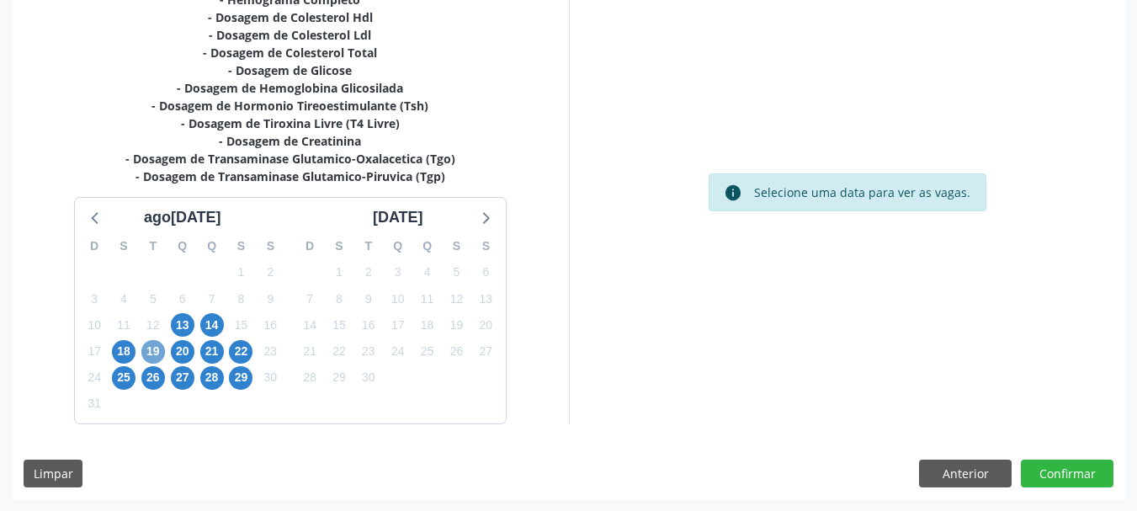
click at [148, 360] on span "19" at bounding box center [153, 352] width 24 height 24
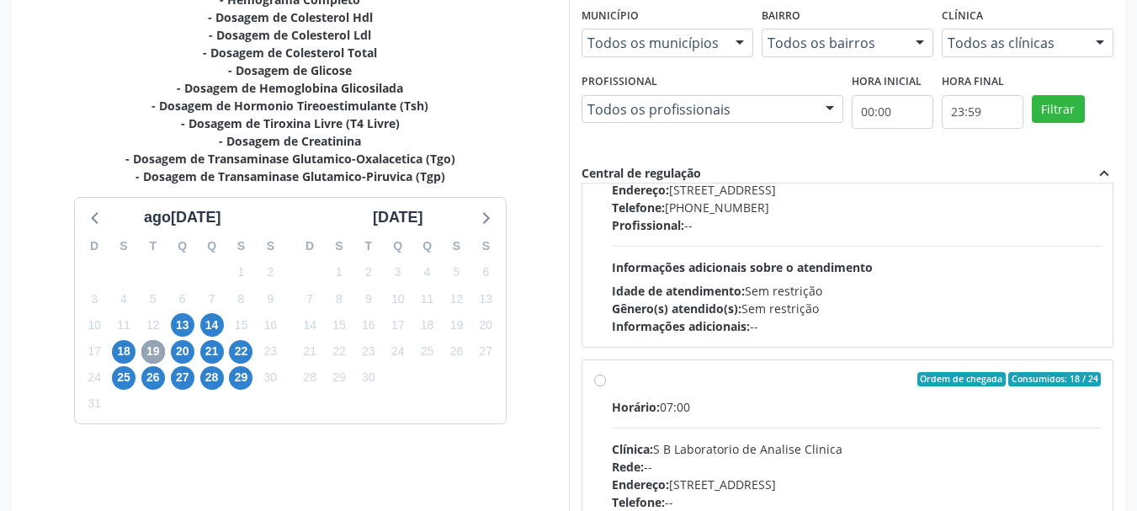
scroll to position [253, 0]
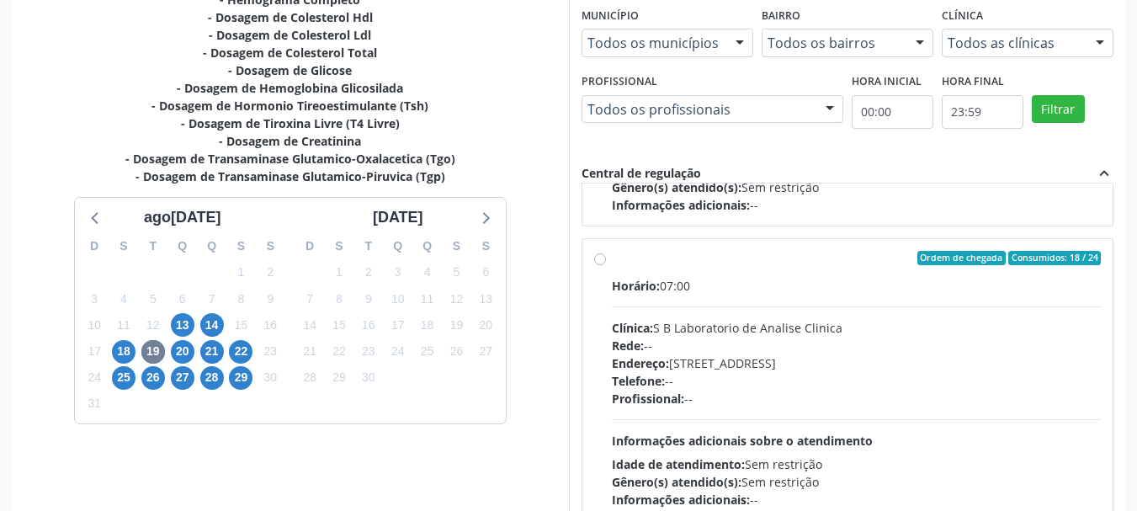
click at [612, 261] on label "Ordem de chegada Consumidos: 18 / 24 Horário: 07:00 Clínica: S B Laboratorio de…" at bounding box center [857, 380] width 490 height 258
click at [599, 261] on input "Ordem de chegada Consumidos: 18 / 24 Horário: 07:00 Clínica: S B Laboratorio de…" at bounding box center [600, 258] width 12 height 15
radio input "true"
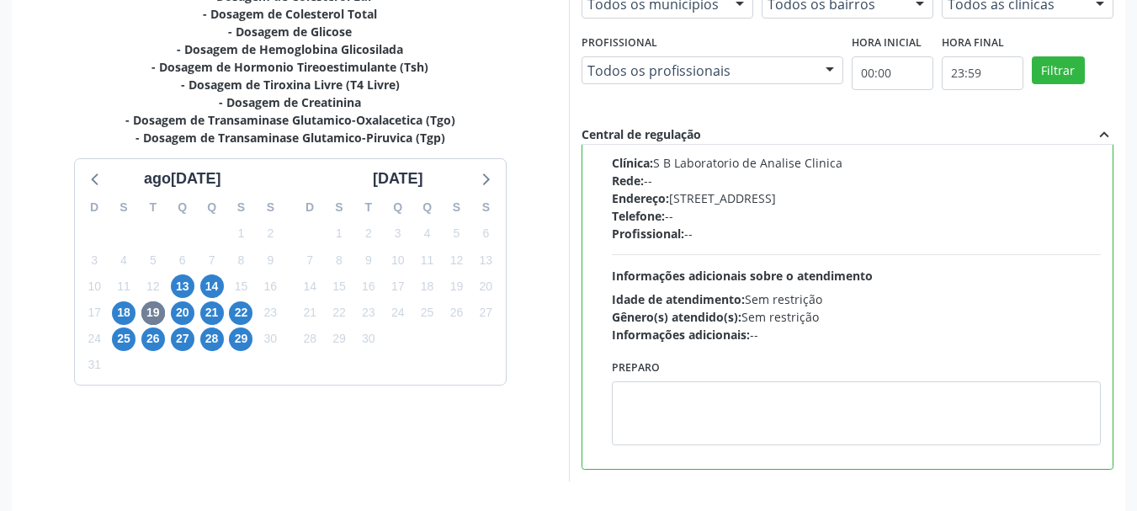
scroll to position [495, 0]
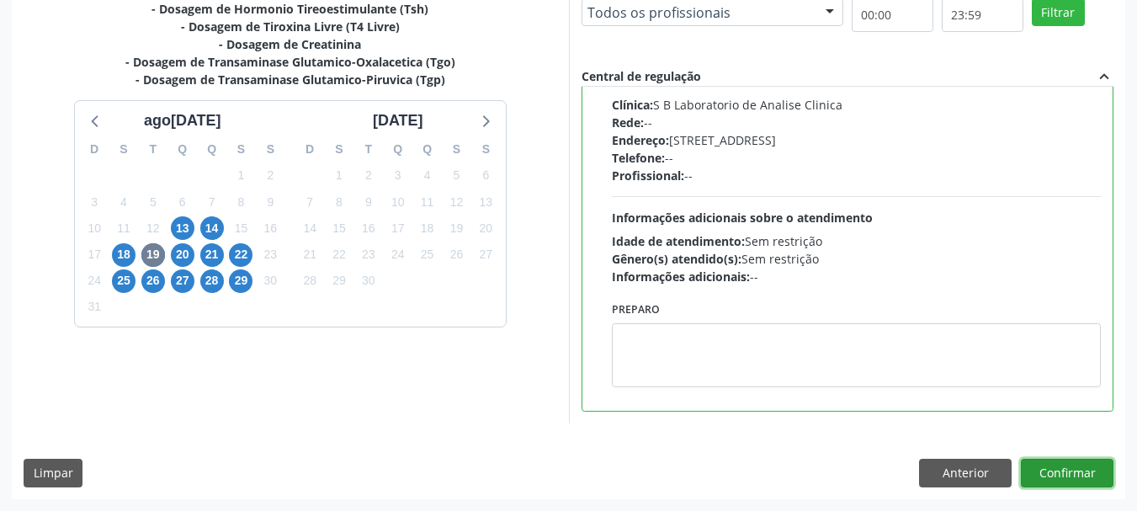
click at [1061, 468] on button "Confirmar" at bounding box center [1067, 473] width 93 height 29
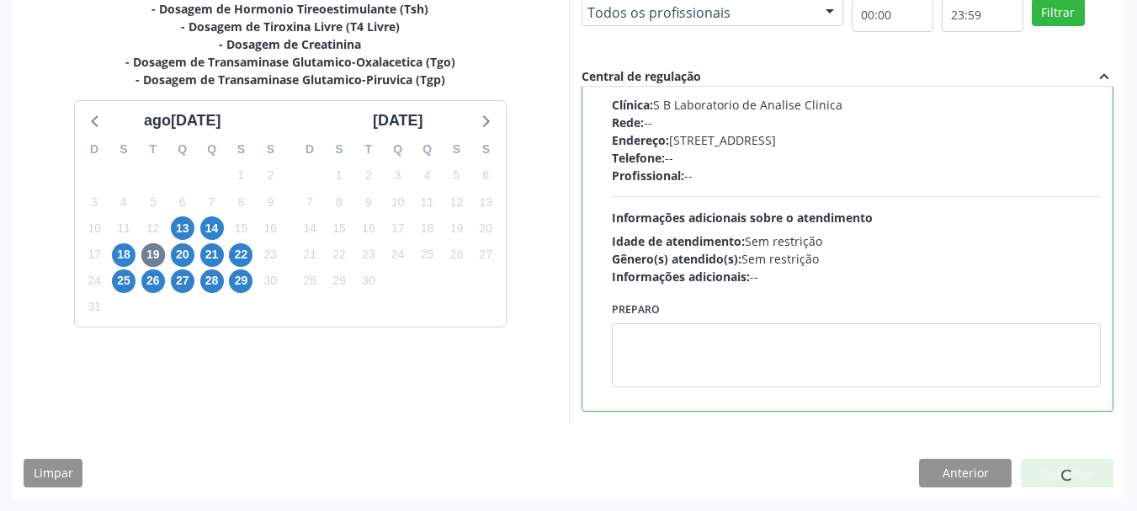
scroll to position [51, 0]
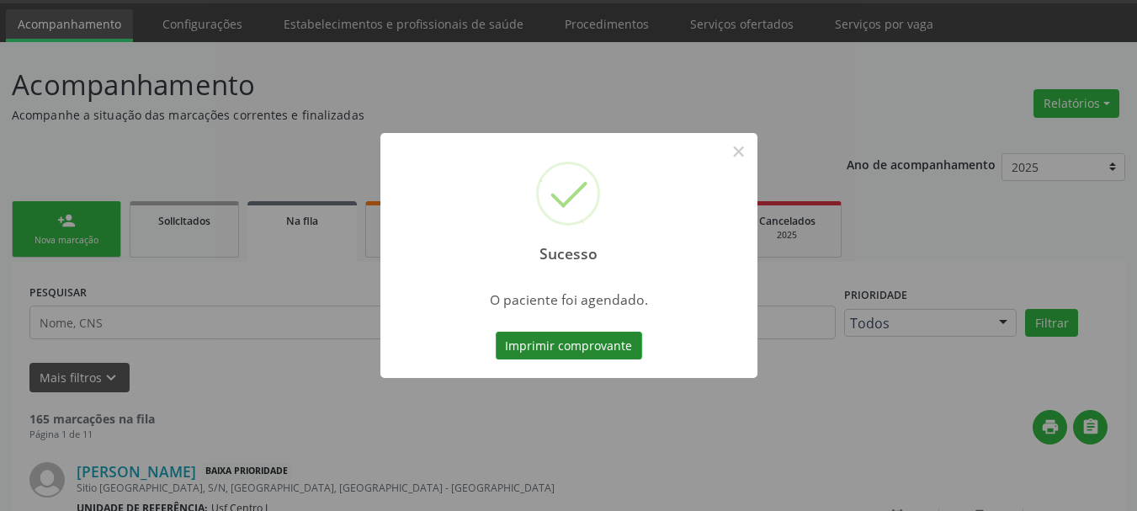
click at [554, 356] on button "Imprimir comprovante" at bounding box center [569, 346] width 146 height 29
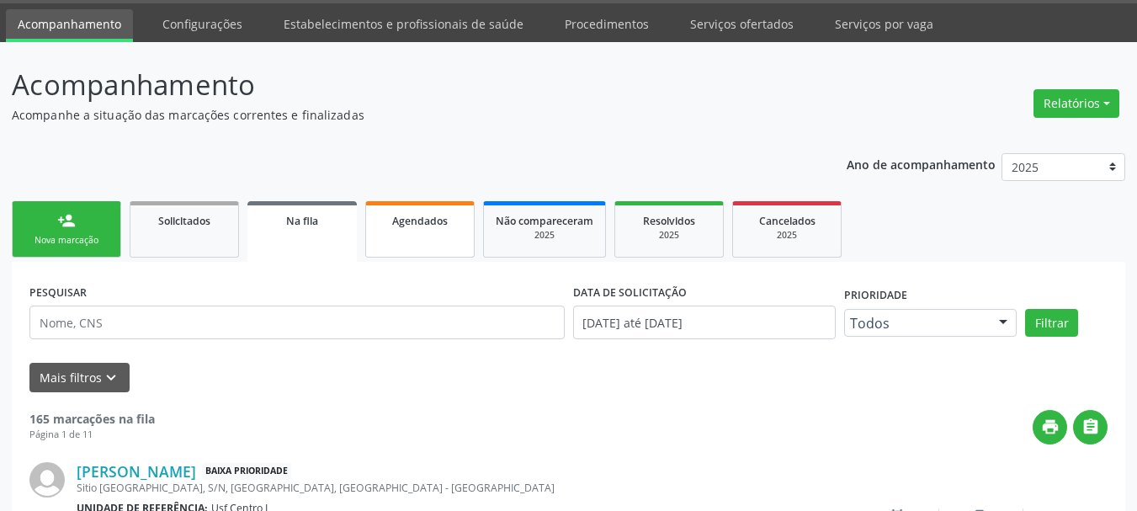
click at [471, 233] on link "Agendados" at bounding box center [419, 229] width 109 height 56
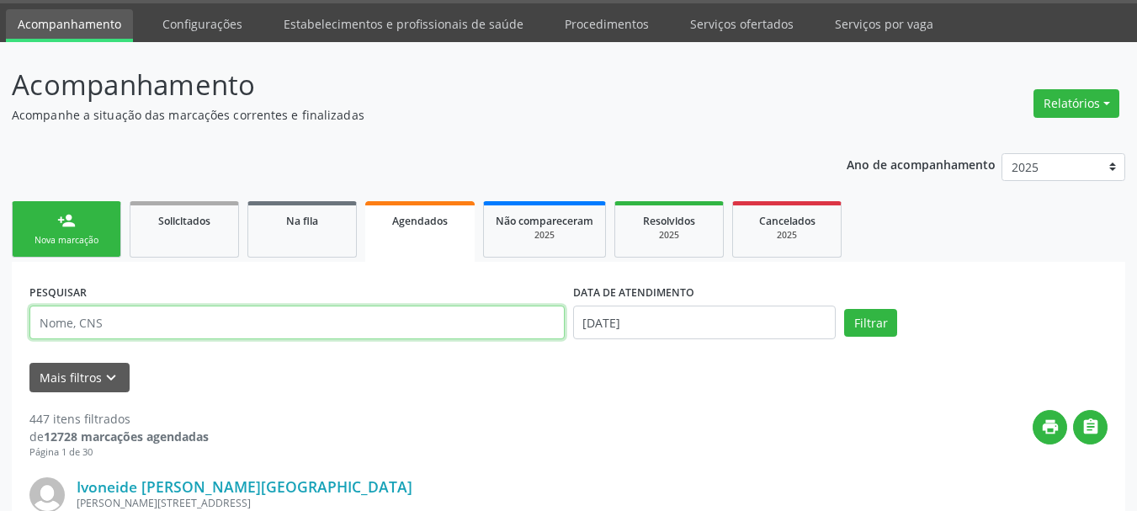
paste input "898 0034 7177 3837"
type input "898 0034 7177 3837"
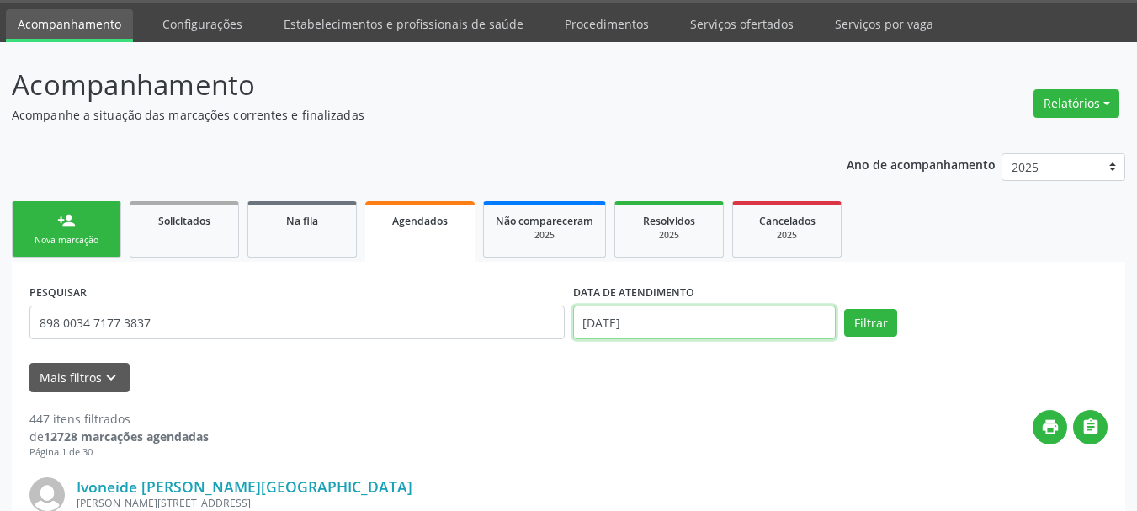
click at [631, 328] on input "[DATE]" at bounding box center [705, 323] width 264 height 34
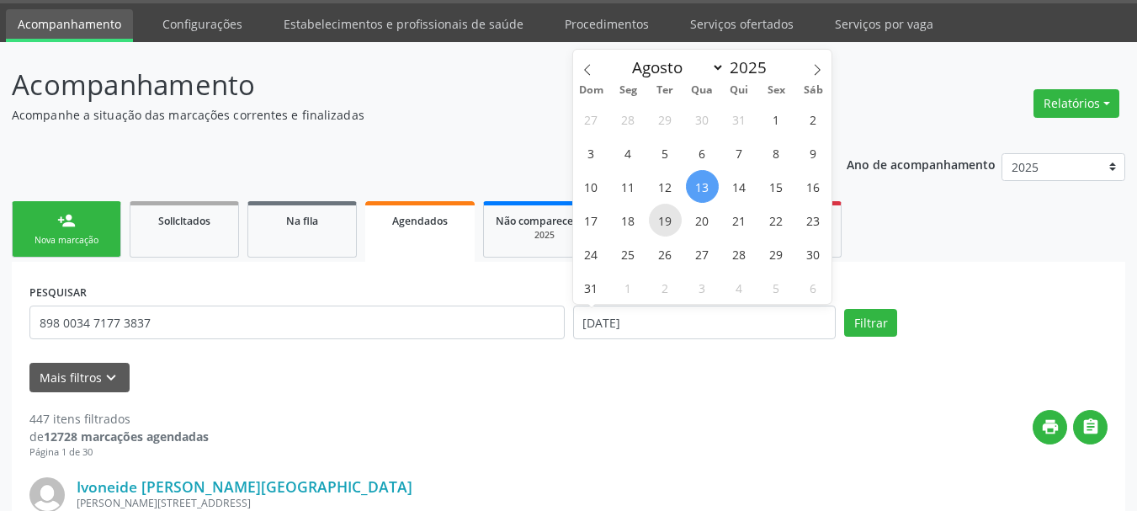
click at [670, 216] on span "19" at bounding box center [665, 220] width 33 height 33
type input "[DATE]"
click at [670, 216] on span "19" at bounding box center [665, 220] width 33 height 33
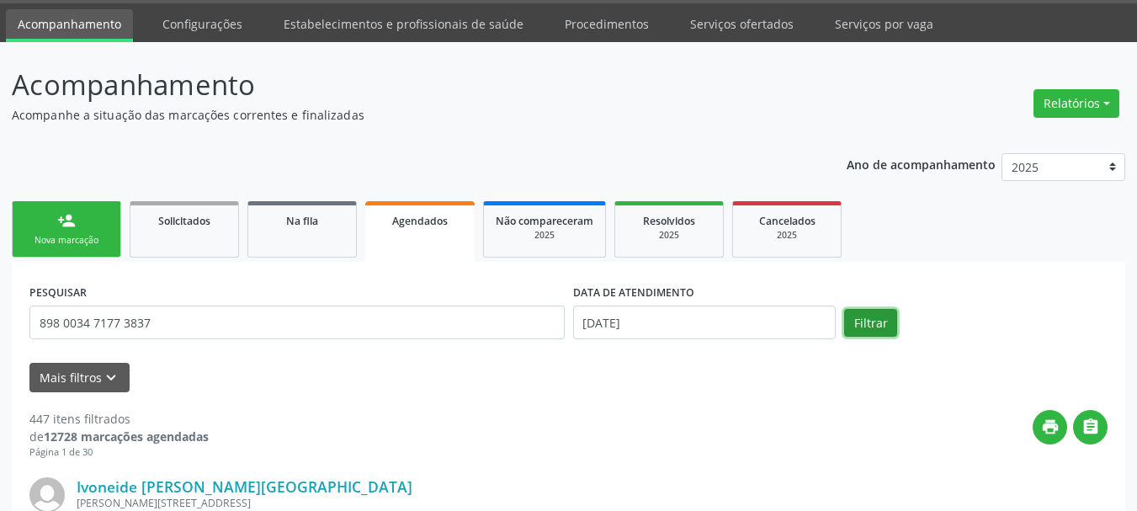
click at [895, 325] on button "Filtrar" at bounding box center [870, 323] width 53 height 29
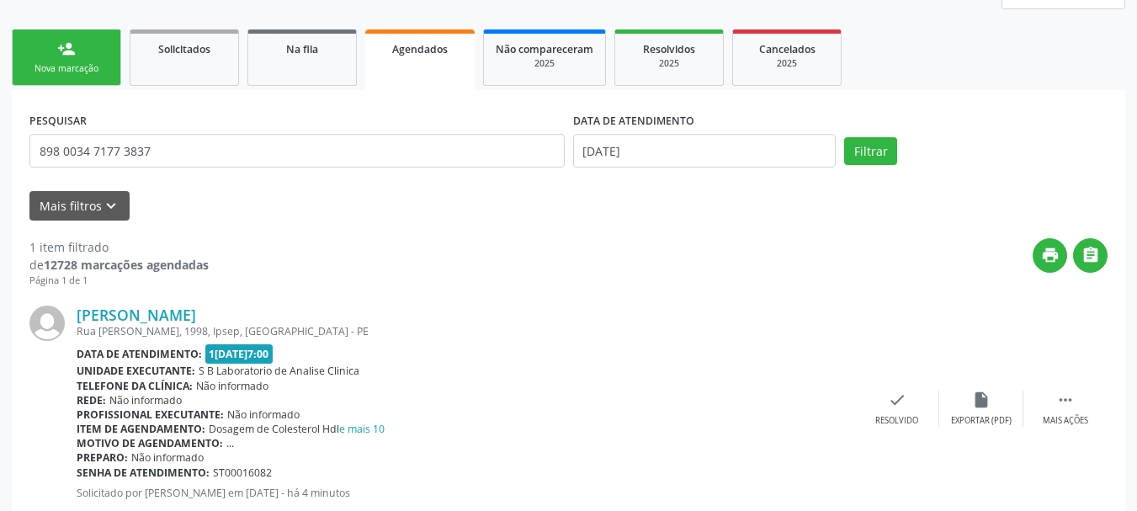
scroll to position [270, 0]
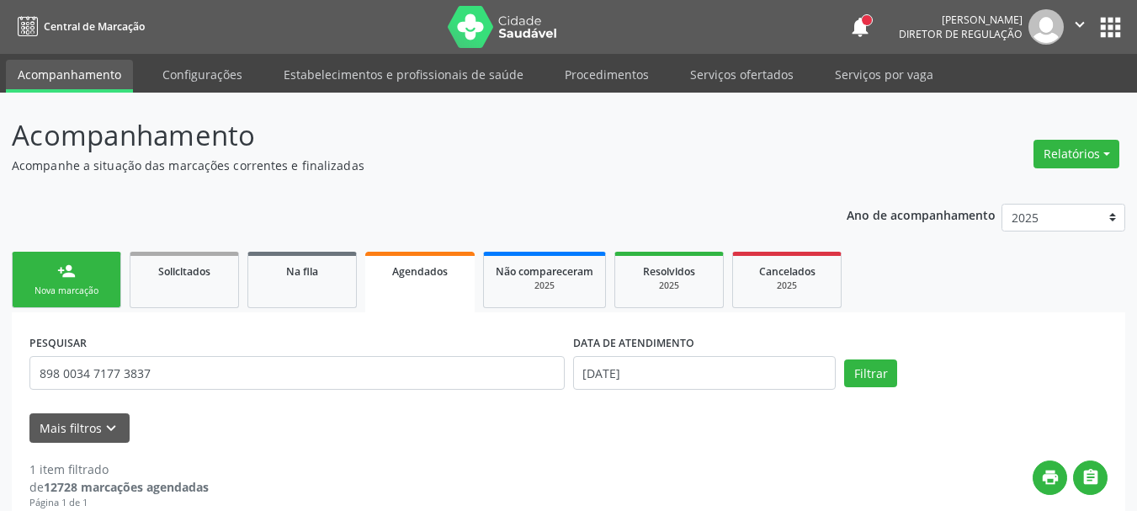
scroll to position [270, 0]
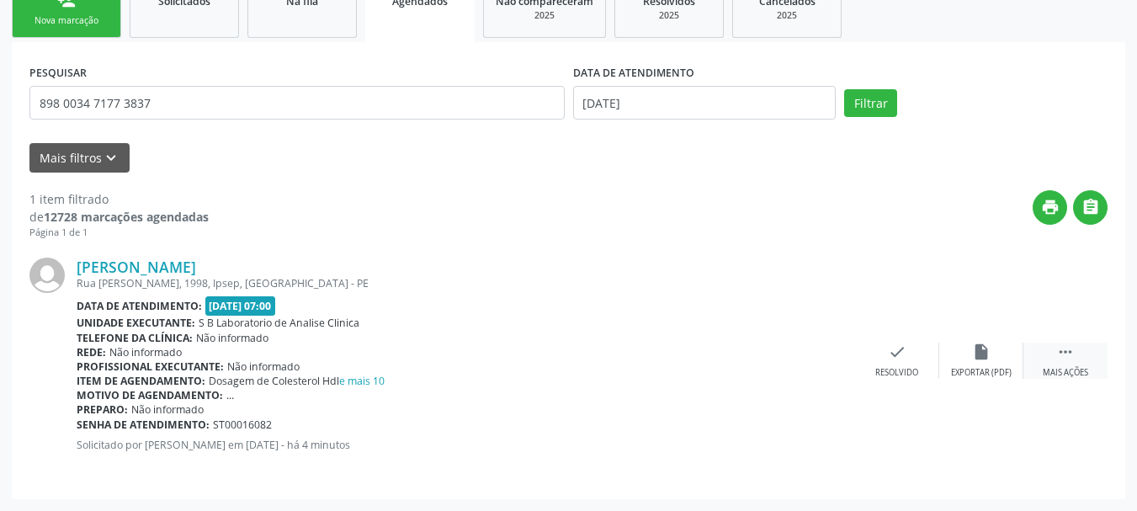
click at [1066, 345] on icon "" at bounding box center [1066, 352] width 19 height 19
click at [763, 360] on div "print Imprimir" at bounding box center [729, 361] width 84 height 36
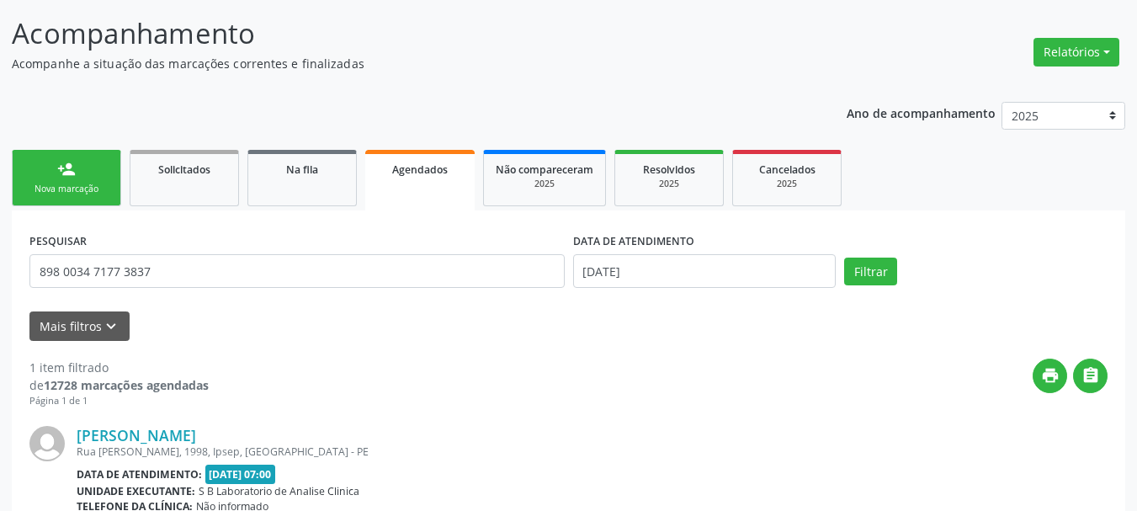
click at [400, 178] on link "Agendados" at bounding box center [419, 180] width 109 height 61
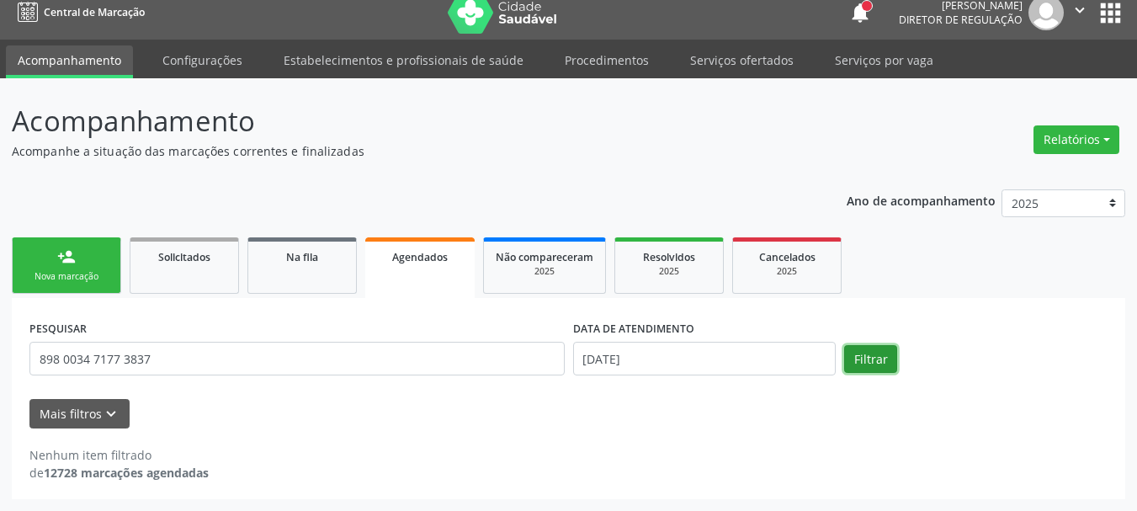
click at [854, 365] on button "Filtrar" at bounding box center [870, 359] width 53 height 29
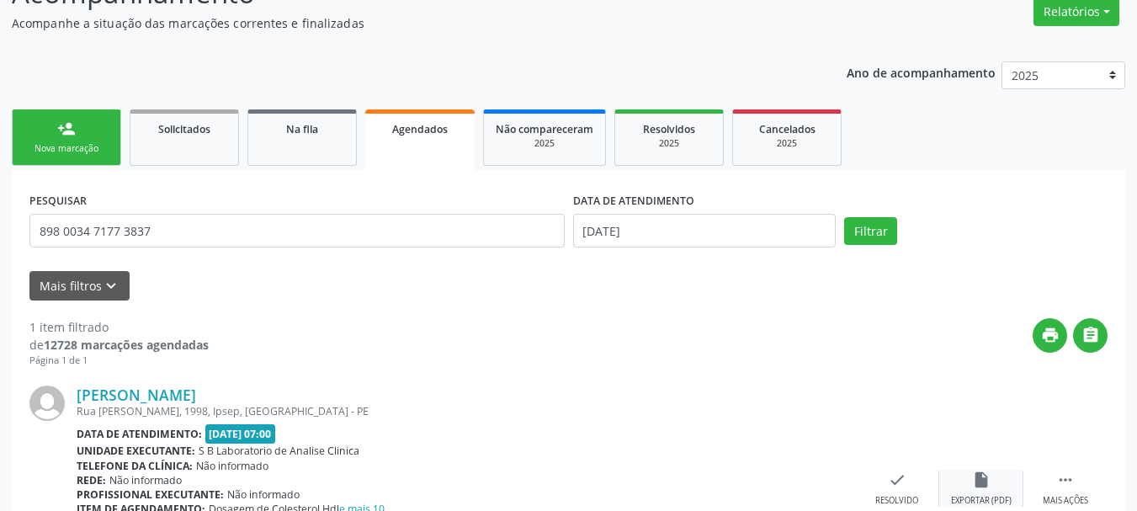
scroll to position [237, 0]
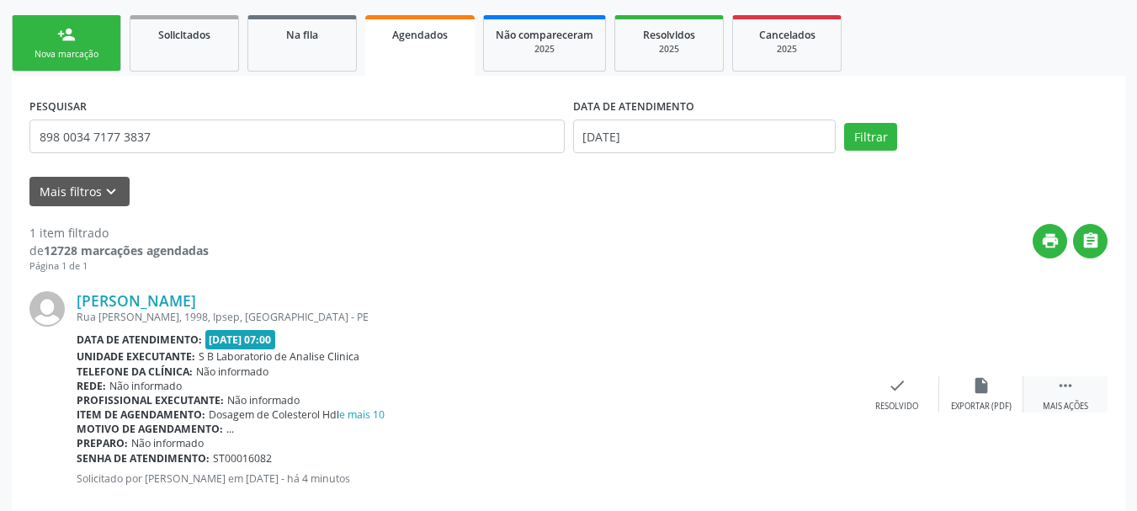
click at [1064, 386] on icon "" at bounding box center [1066, 385] width 19 height 19
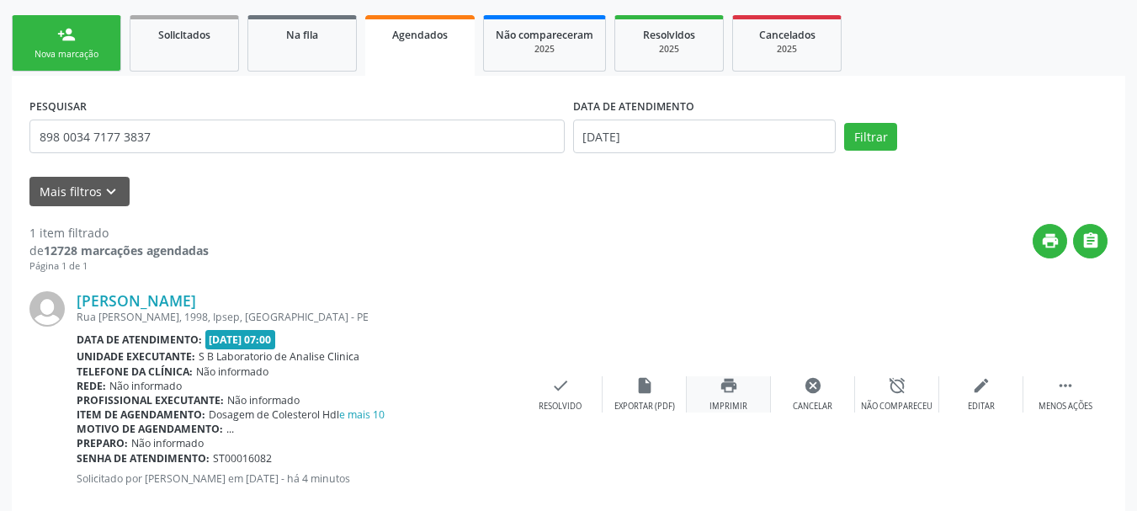
click at [742, 398] on div "print Imprimir" at bounding box center [729, 394] width 84 height 36
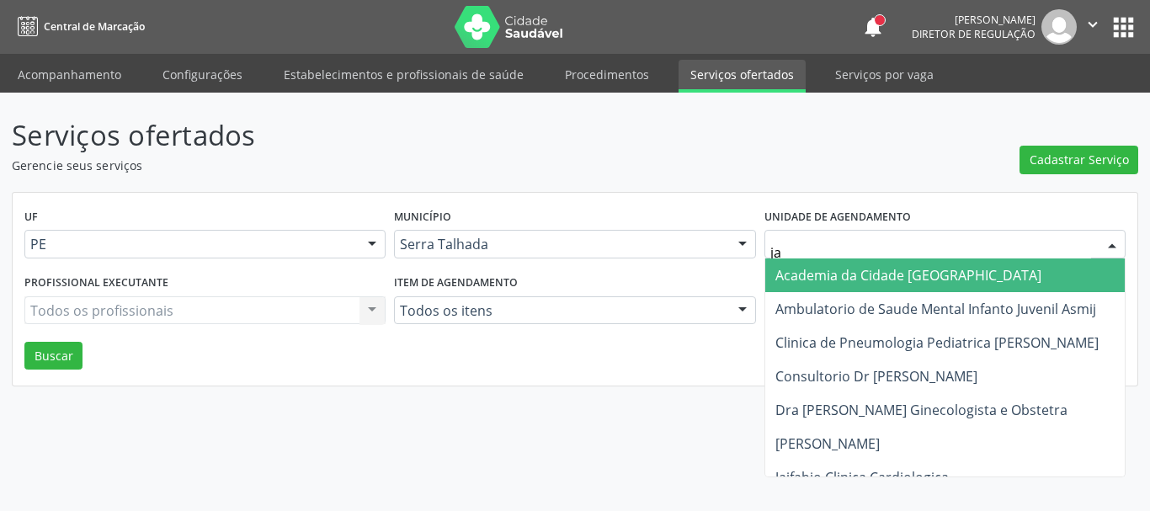
type input "jai"
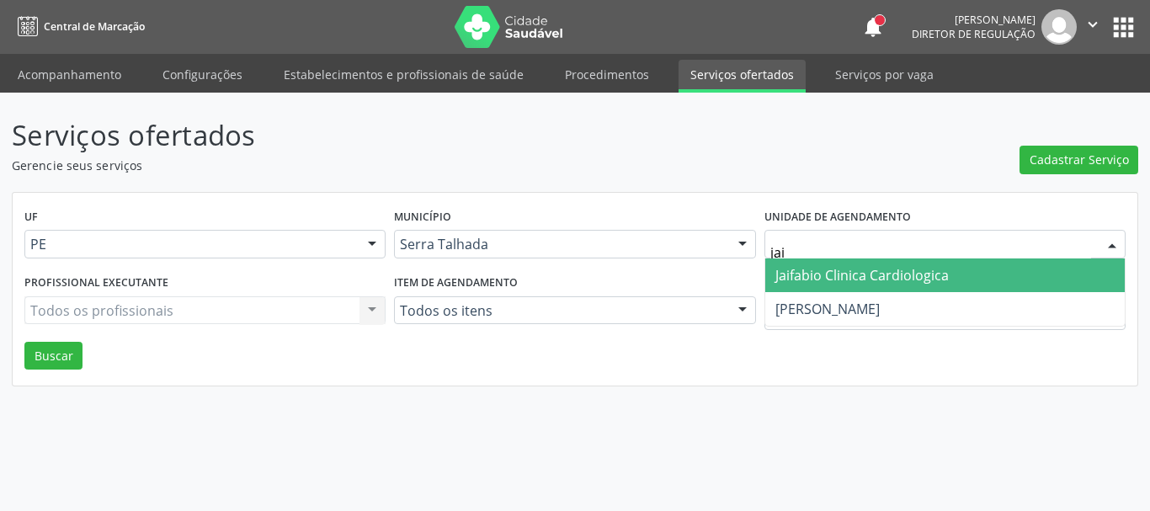
click at [834, 285] on span "Jaifabio Clinica Cardiologica" at bounding box center [945, 275] width 360 height 34
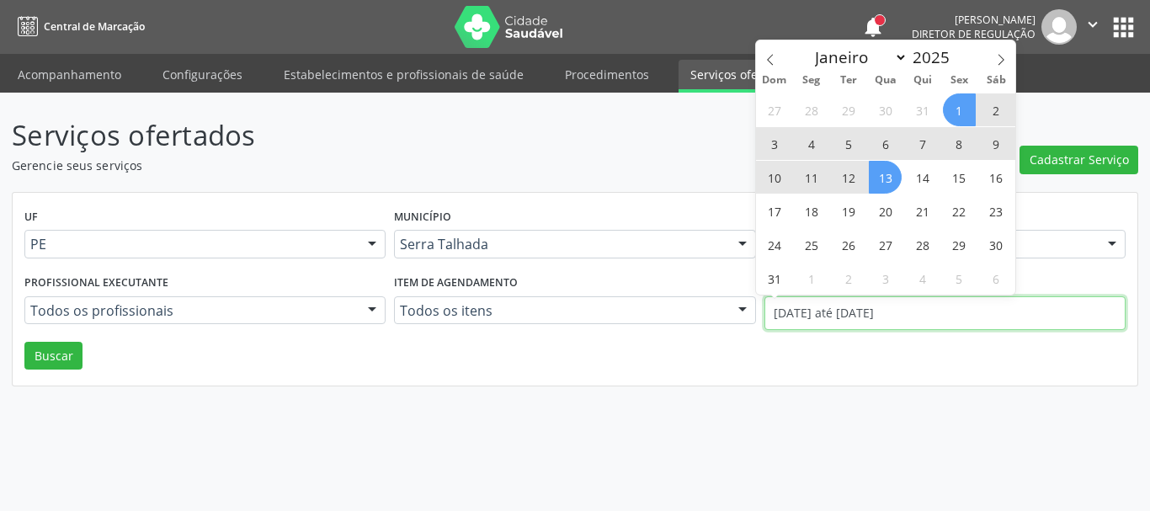
click at [832, 306] on input "01/08/2025 até 13/08/2025" at bounding box center [944, 313] width 361 height 34
click at [762, 51] on span at bounding box center [770, 54] width 29 height 29
select select "6"
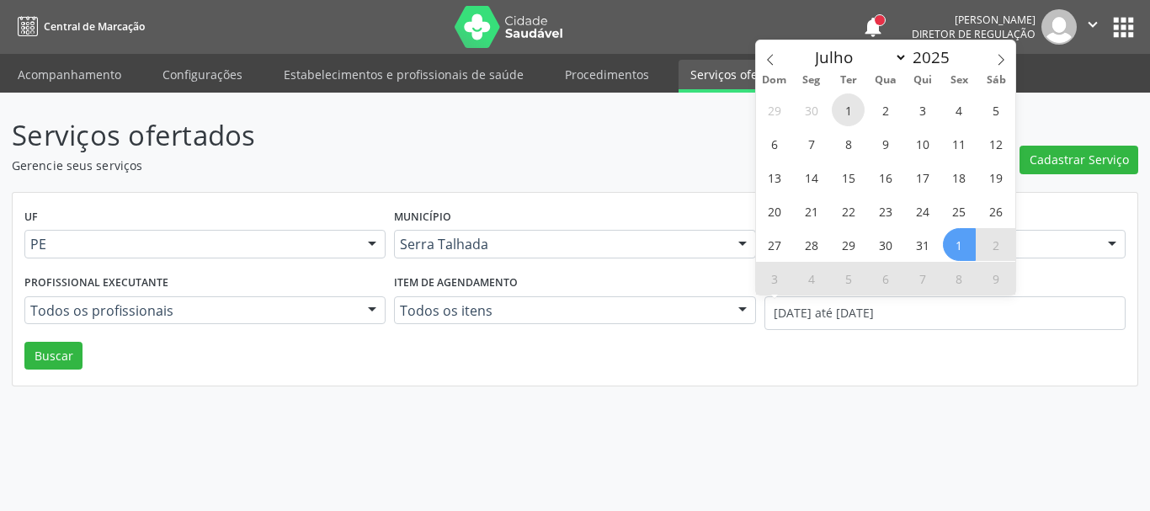
click at [850, 113] on span "1" at bounding box center [848, 109] width 33 height 33
type input "01/07/2025"
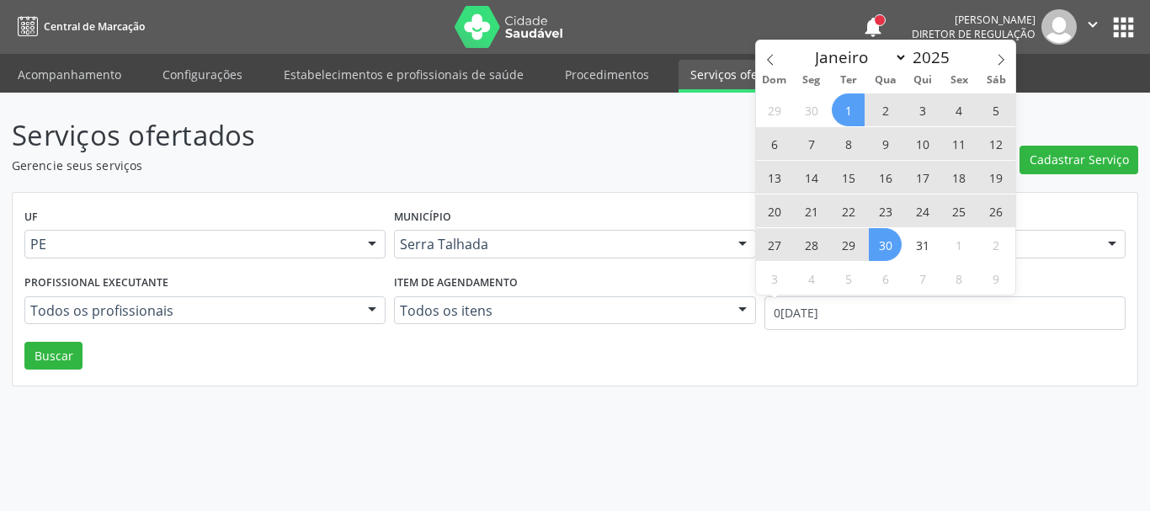
click at [887, 248] on span "30" at bounding box center [885, 244] width 33 height 33
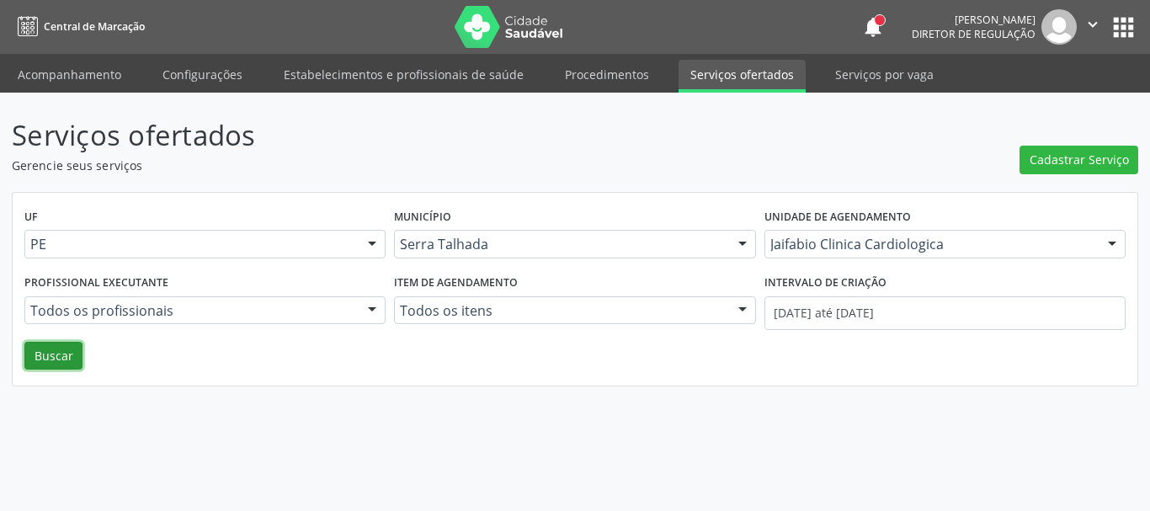
click at [56, 360] on button "Buscar" at bounding box center [53, 356] width 58 height 29
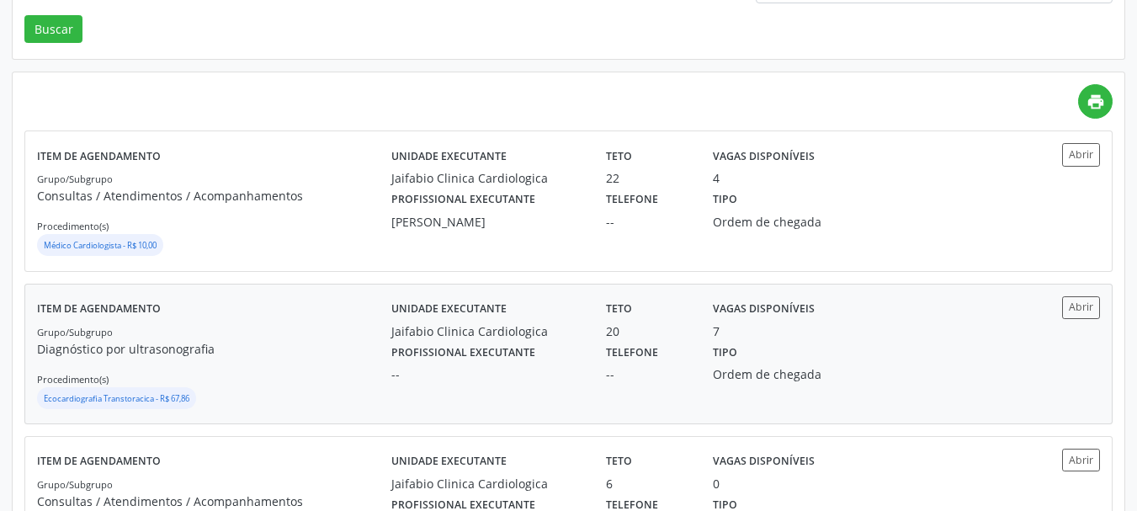
scroll to position [421, 0]
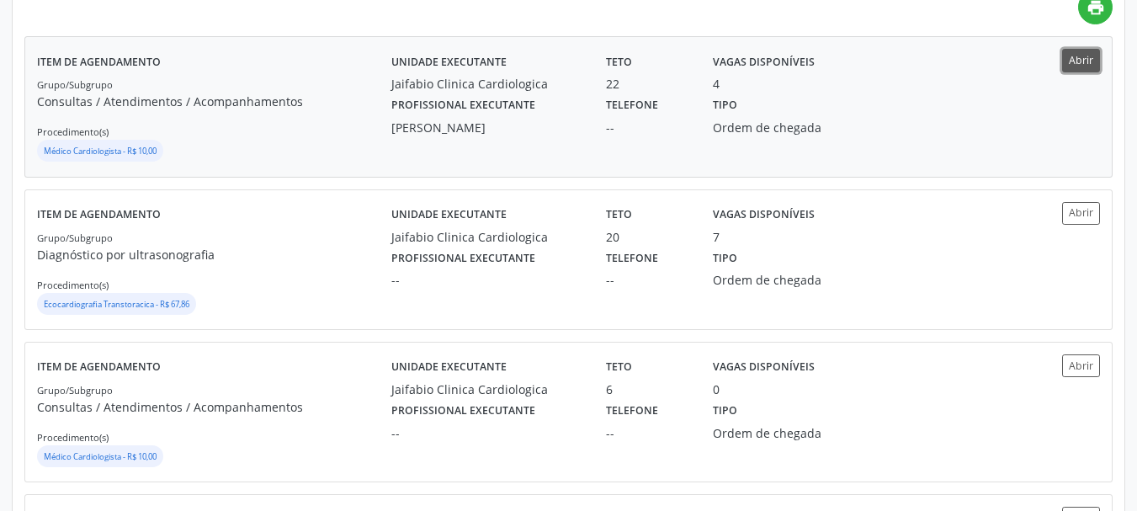
click at [1093, 52] on button "Abrir" at bounding box center [1082, 60] width 38 height 23
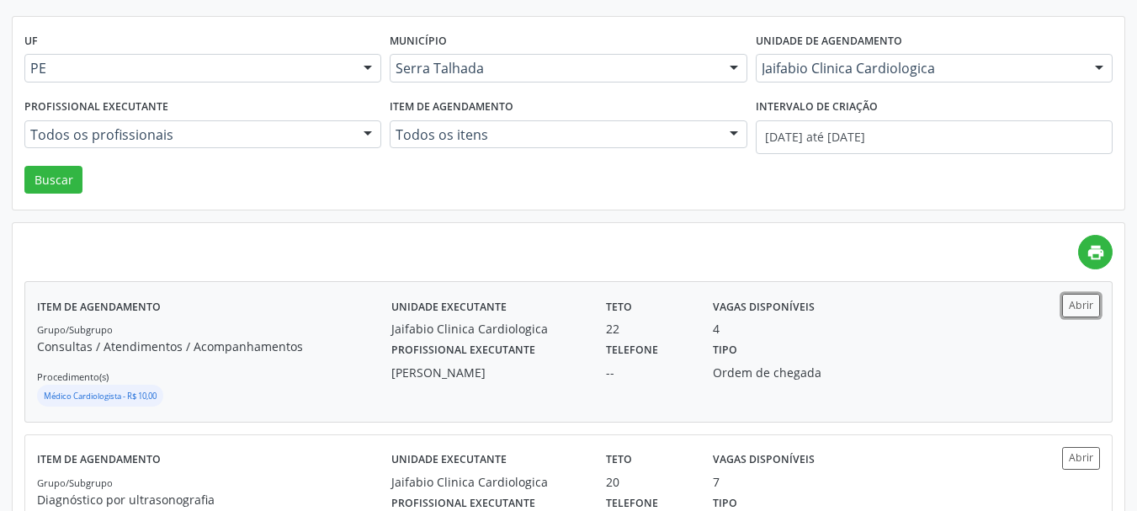
scroll to position [168, 0]
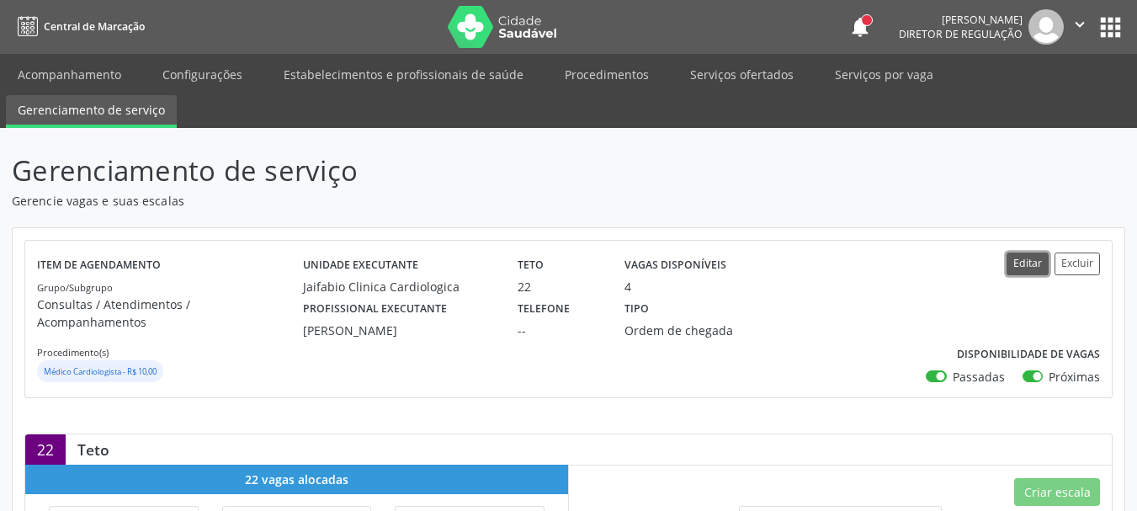
click at [1016, 270] on button "Editar" at bounding box center [1028, 264] width 42 height 23
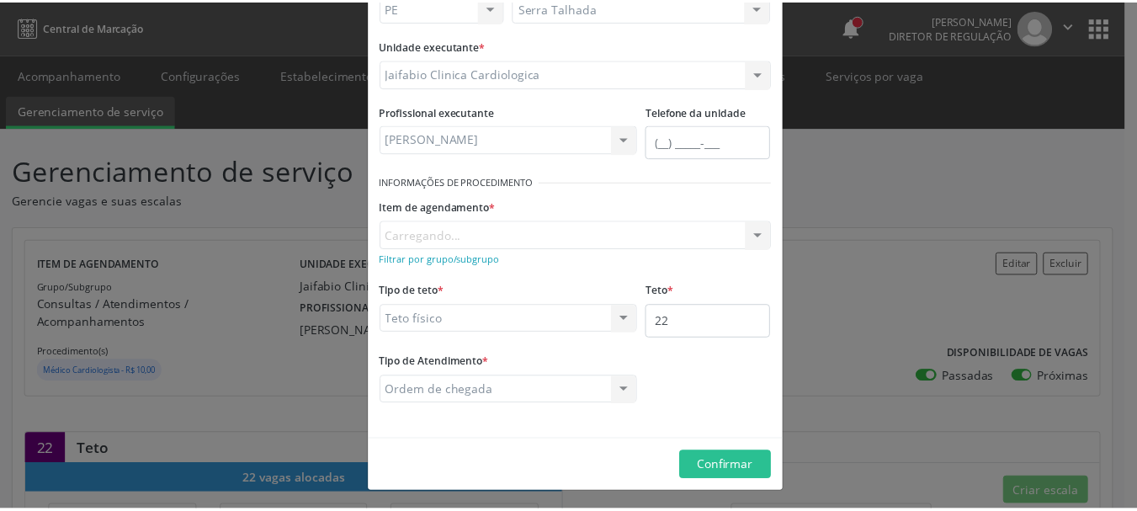
scroll to position [140, 0]
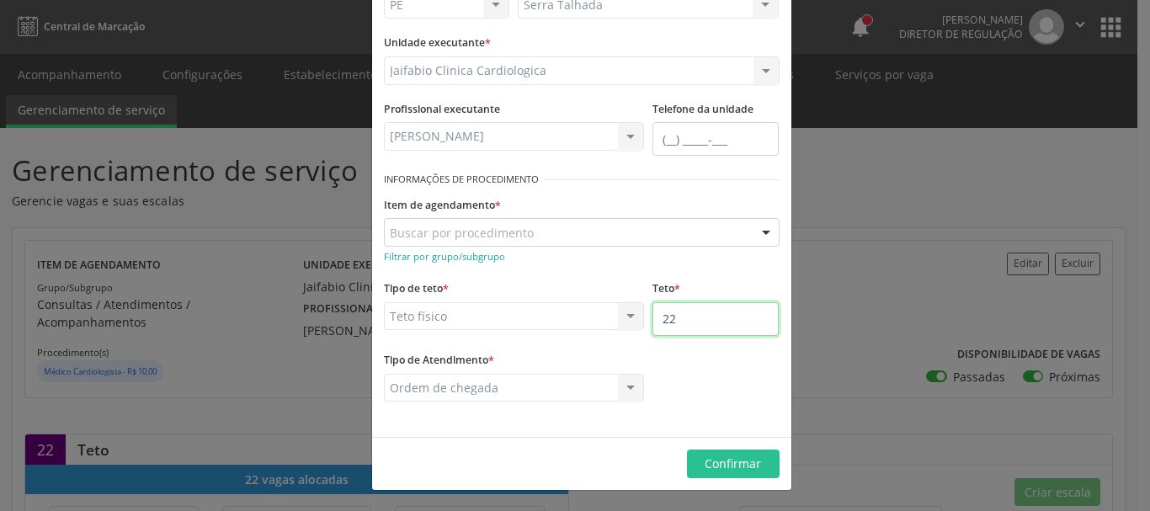
click at [691, 323] on input "22" at bounding box center [716, 319] width 126 height 34
type input "23"
click at [720, 455] on span "Confirmar" at bounding box center [733, 463] width 56 height 16
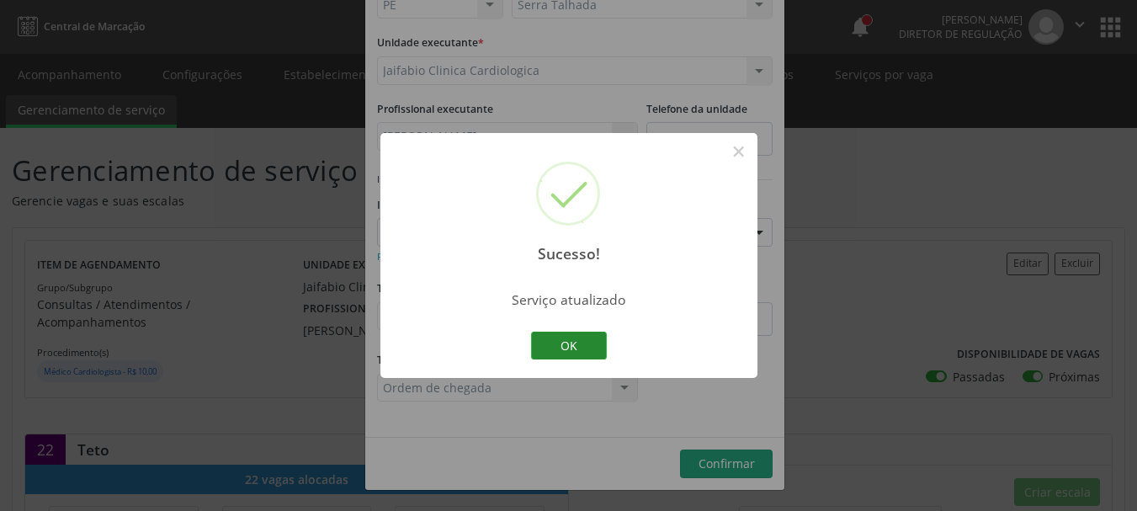
click at [585, 338] on button "OK" at bounding box center [569, 346] width 76 height 29
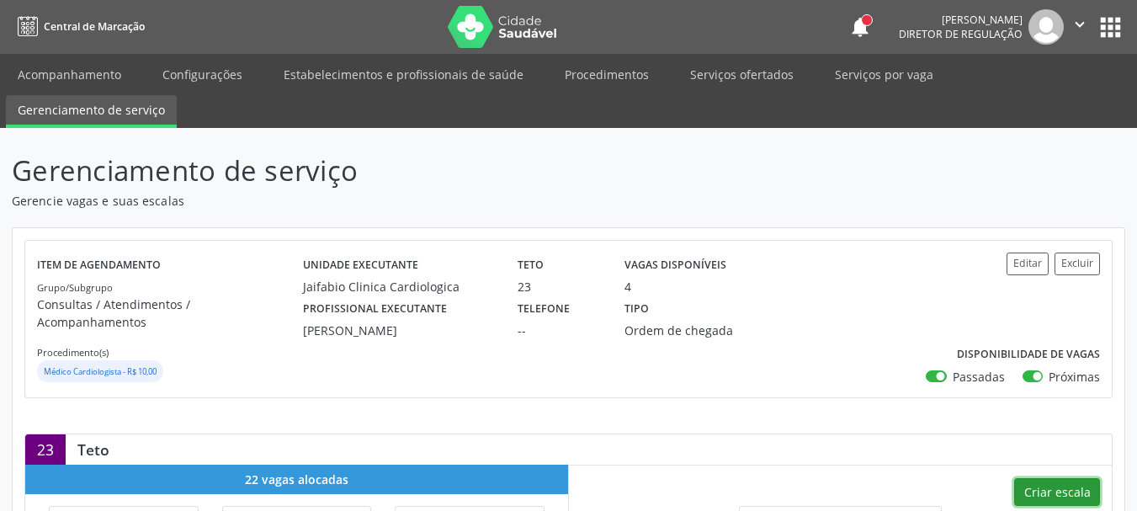
click at [1070, 479] on button "Criar escala" at bounding box center [1058, 492] width 86 height 29
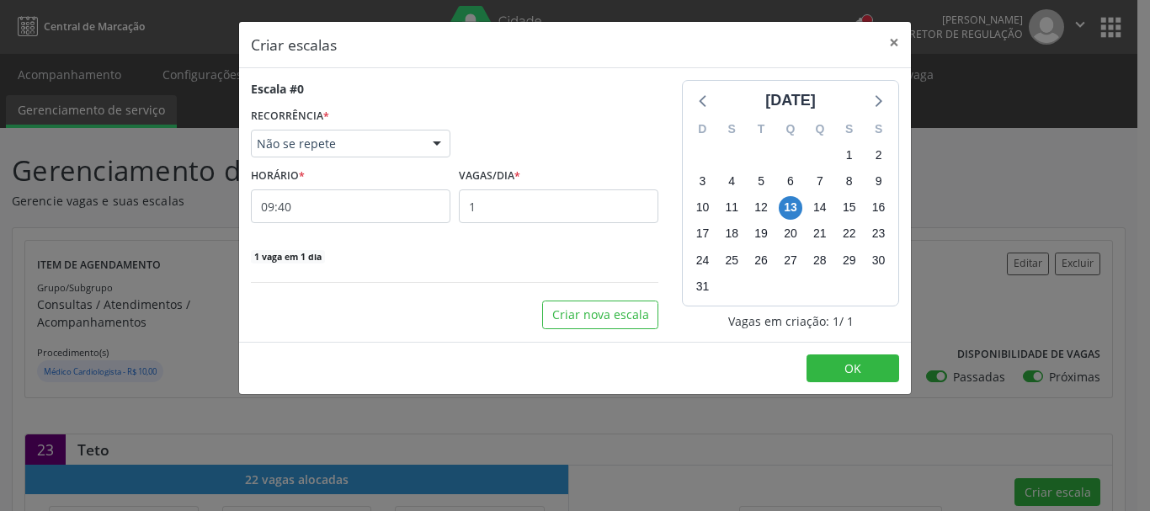
click at [524, 147] on div at bounding box center [559, 131] width 208 height 54
click at [898, 38] on button "×" at bounding box center [894, 42] width 34 height 41
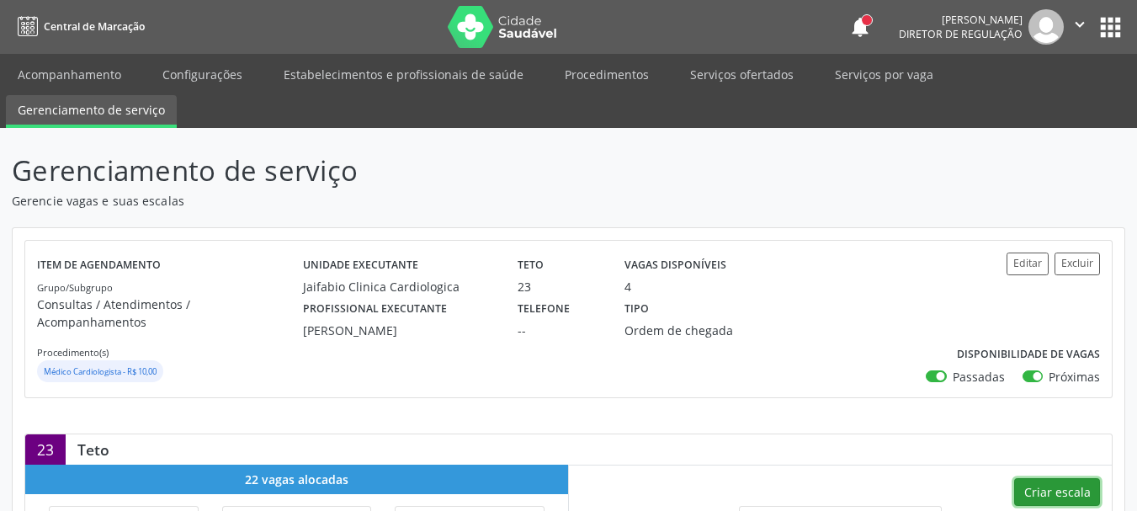
click at [1029, 478] on button "Criar escala" at bounding box center [1058, 492] width 86 height 29
select select "7"
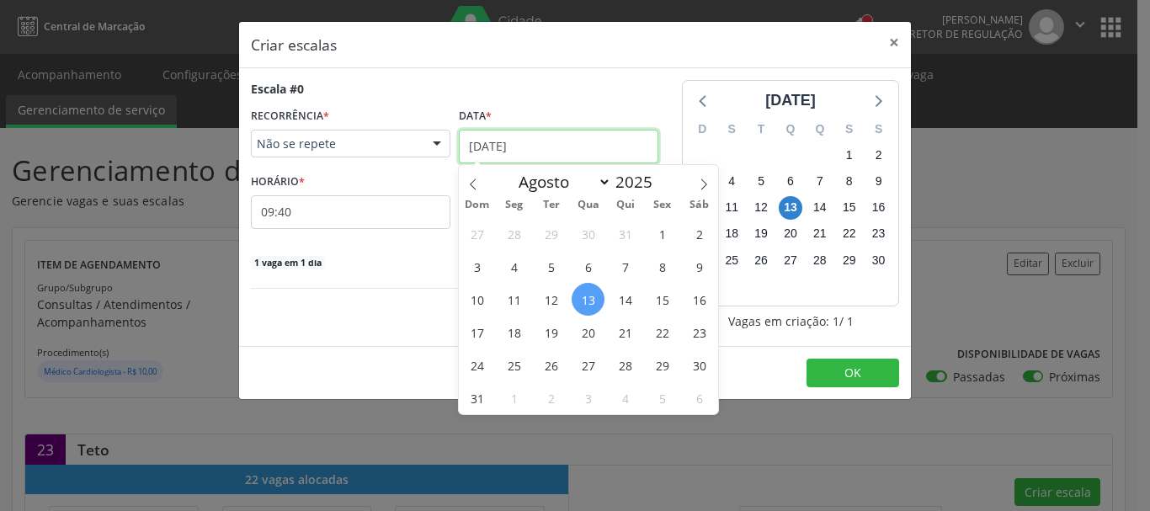
drag, startPoint x: 553, startPoint y: 141, endPoint x: 521, endPoint y: 206, distance: 73.0
click at [553, 139] on input "[DATE]" at bounding box center [559, 147] width 200 height 34
click at [552, 333] on span "19" at bounding box center [551, 332] width 33 height 33
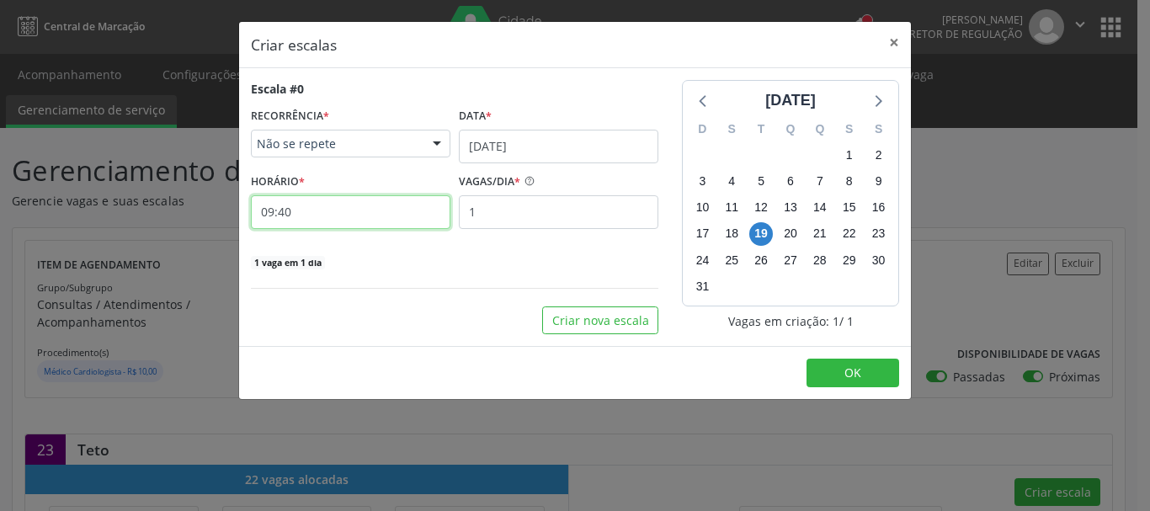
click at [306, 214] on input "09:40" at bounding box center [351, 212] width 200 height 34
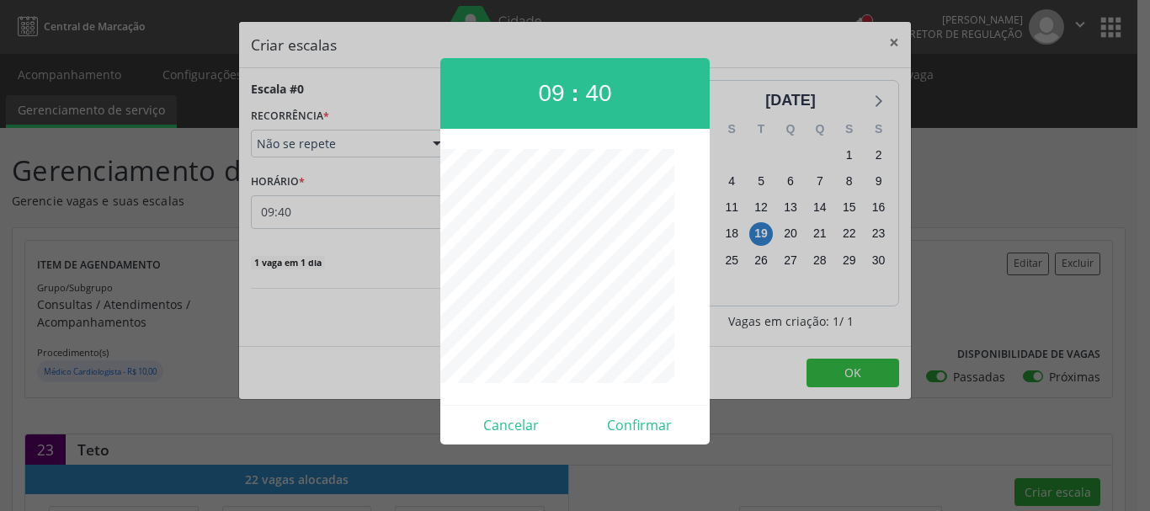
click at [278, 216] on div at bounding box center [575, 255] width 1150 height 511
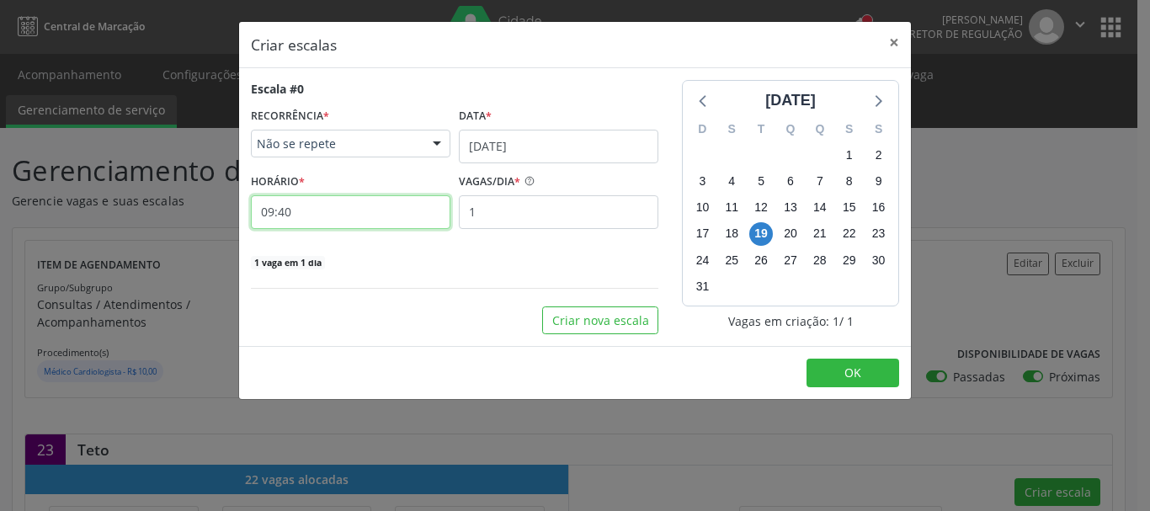
click at [282, 220] on input "09:40" at bounding box center [351, 212] width 200 height 34
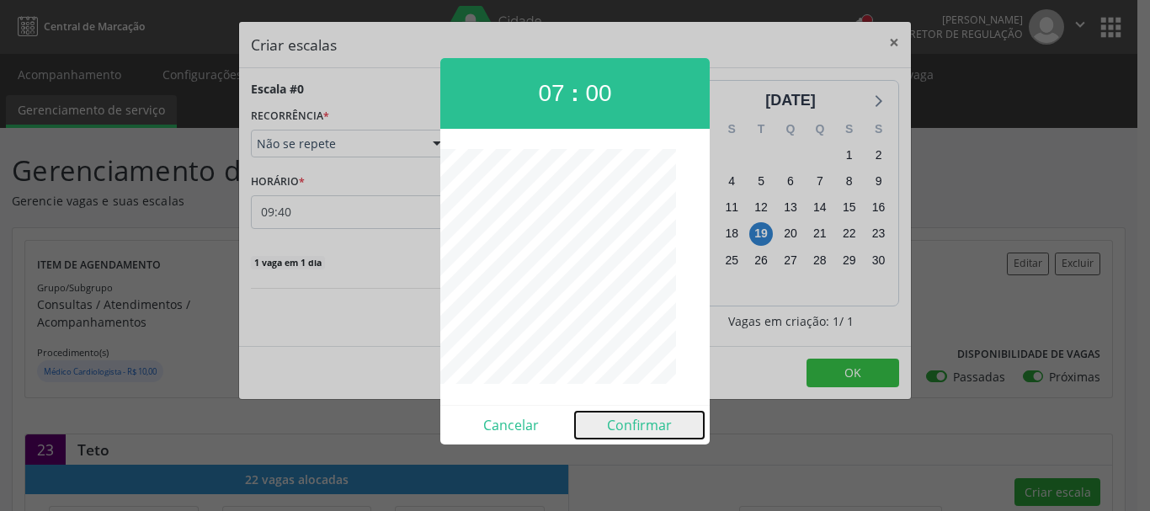
click at [643, 430] on button "Confirmar" at bounding box center [639, 425] width 129 height 27
type input "07:00"
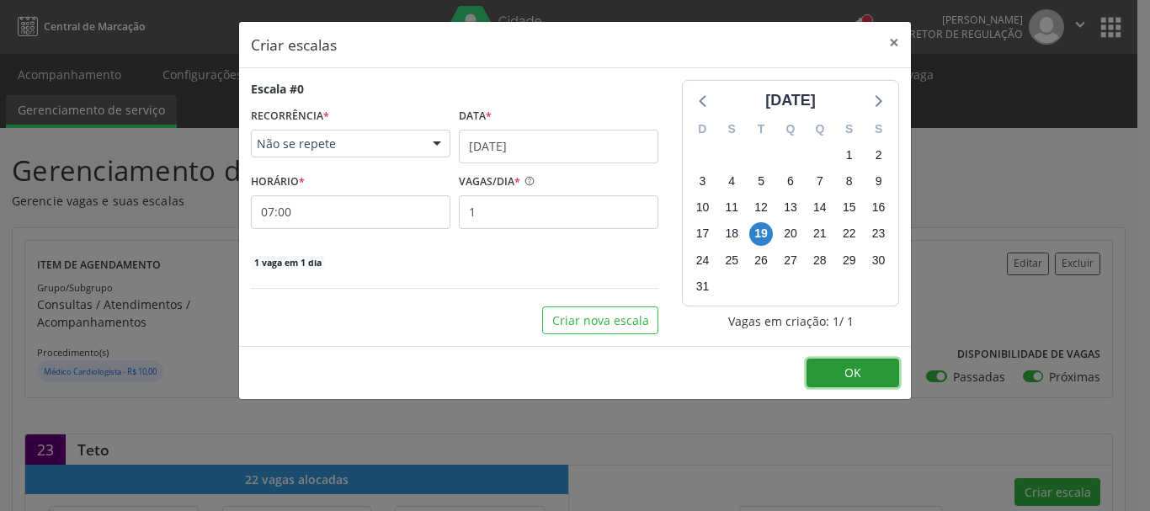
click at [848, 373] on span "OK" at bounding box center [852, 373] width 17 height 16
